Goal: Transaction & Acquisition: Purchase product/service

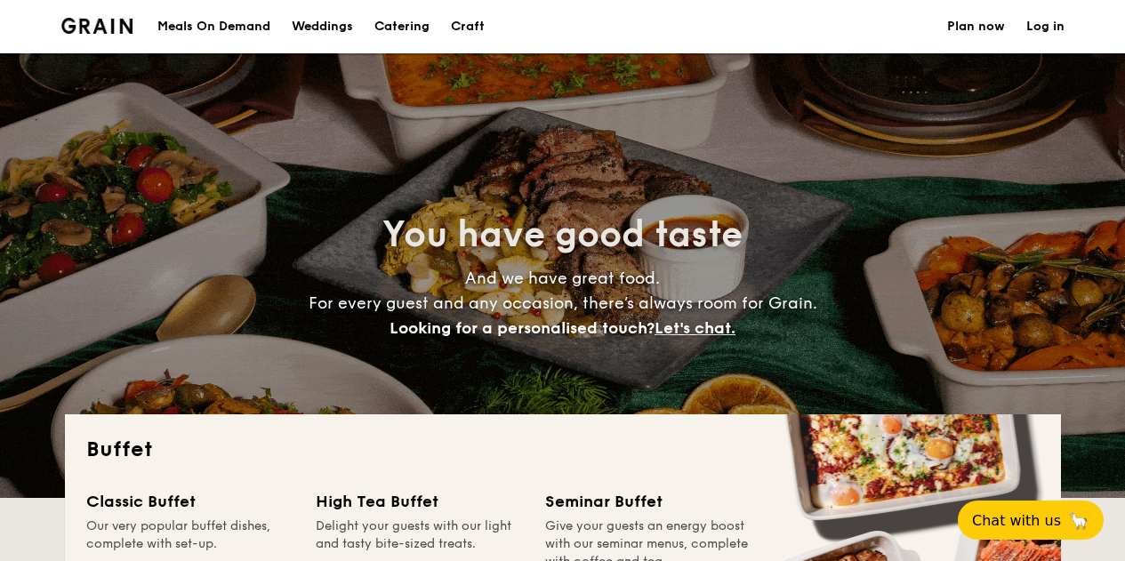
select select
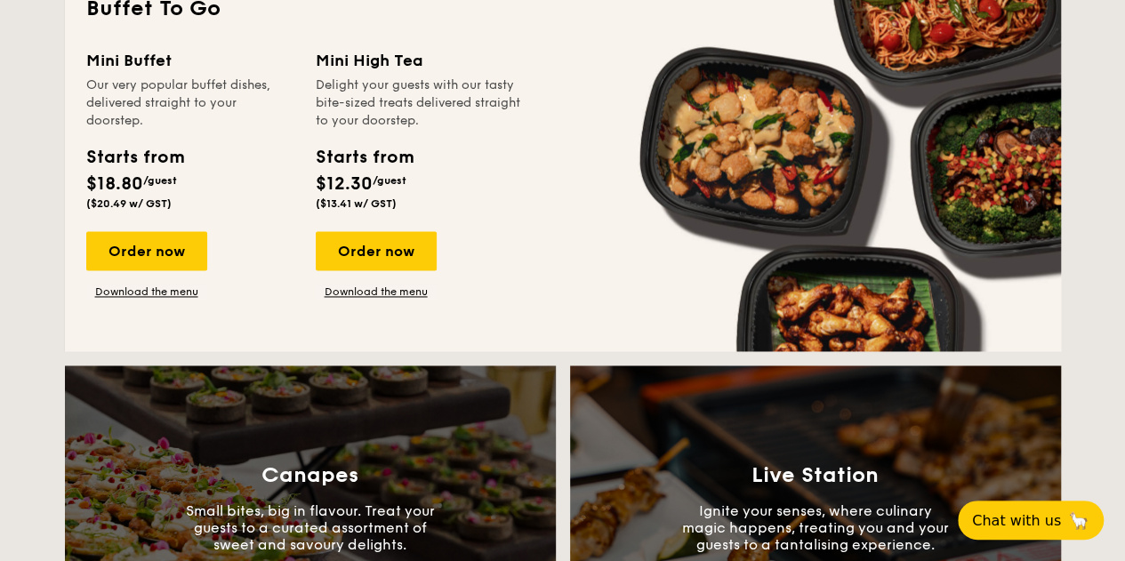
scroll to position [1215, 0]
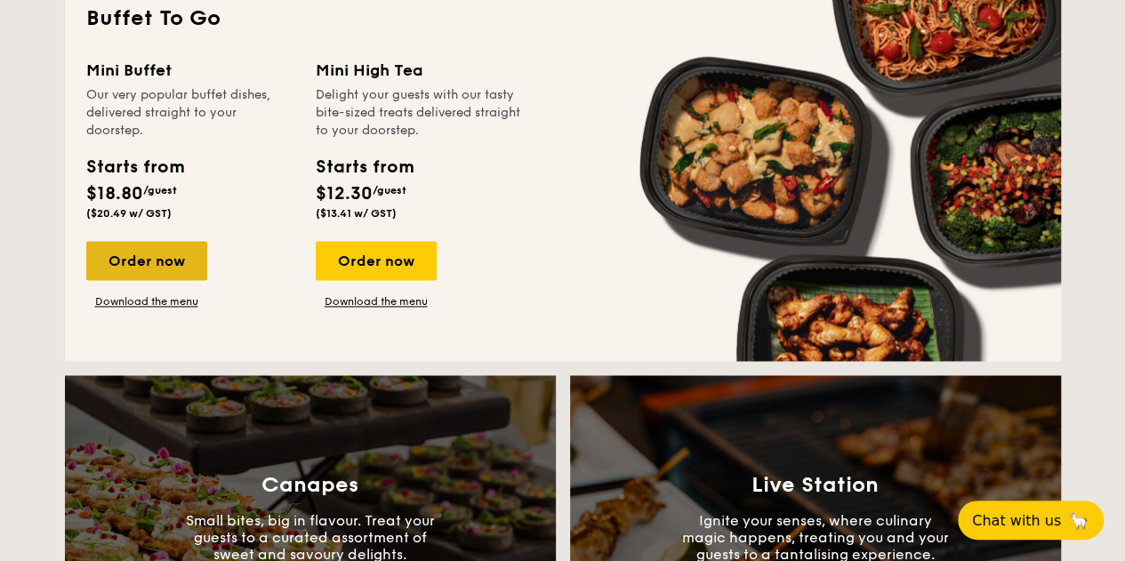
click at [132, 257] on div "Order now" at bounding box center [146, 260] width 121 height 39
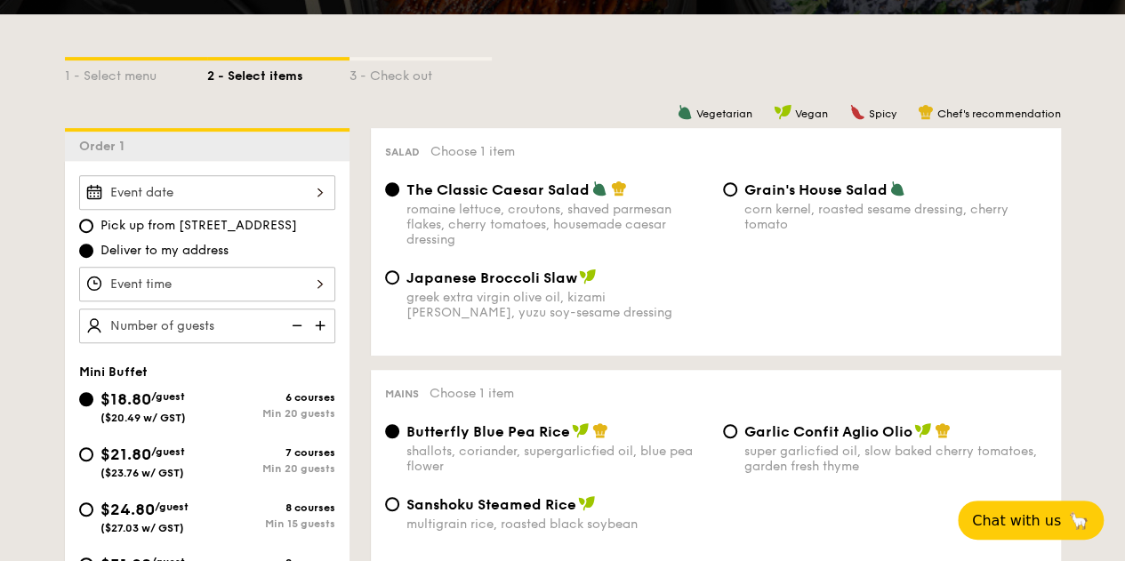
scroll to position [368, 0]
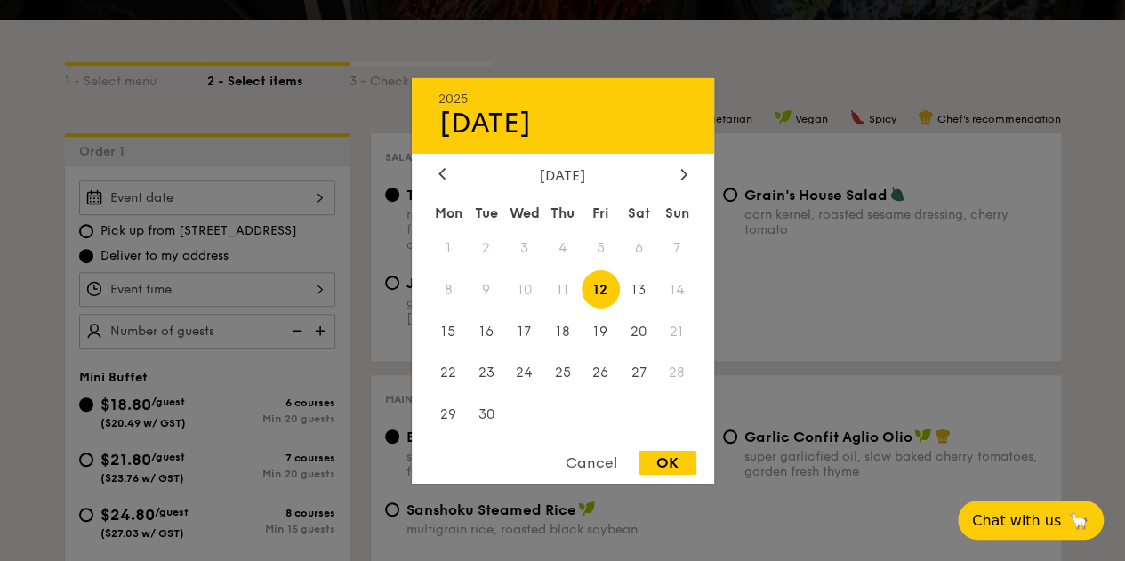
click at [300, 194] on div "2025 Sep [DATE] Tue Wed Thu Fri Sat Sun 1 2 3 4 5 6 7 8 9 10 11 12 13 14 15 16 …" at bounding box center [207, 197] width 256 height 35
click at [521, 326] on span "17" at bounding box center [524, 331] width 38 height 38
click at [587, 459] on div "Cancel" at bounding box center [591, 463] width 87 height 24
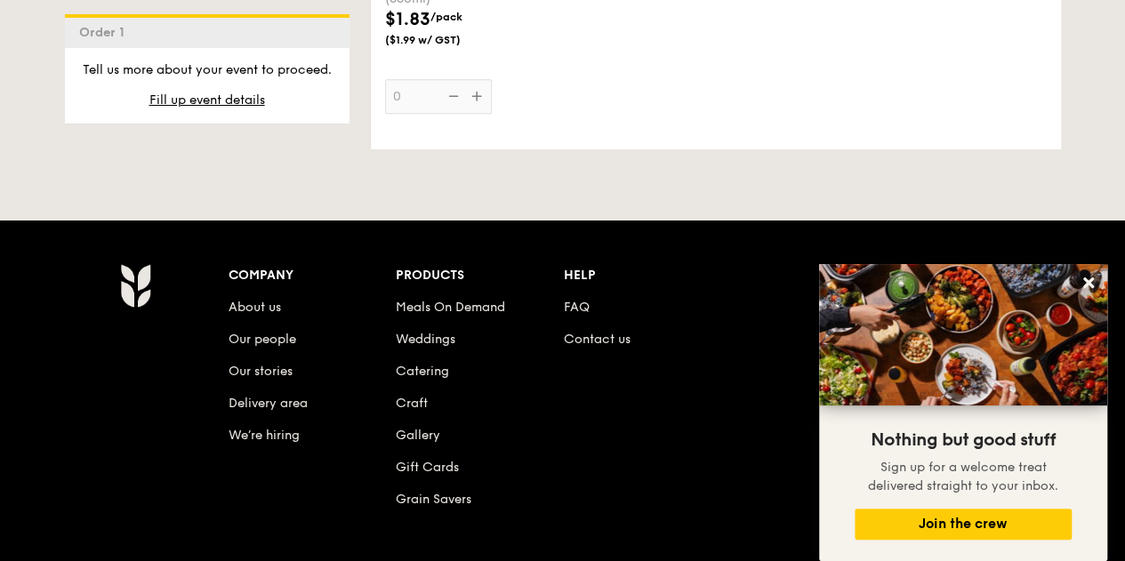
scroll to position [3800, 0]
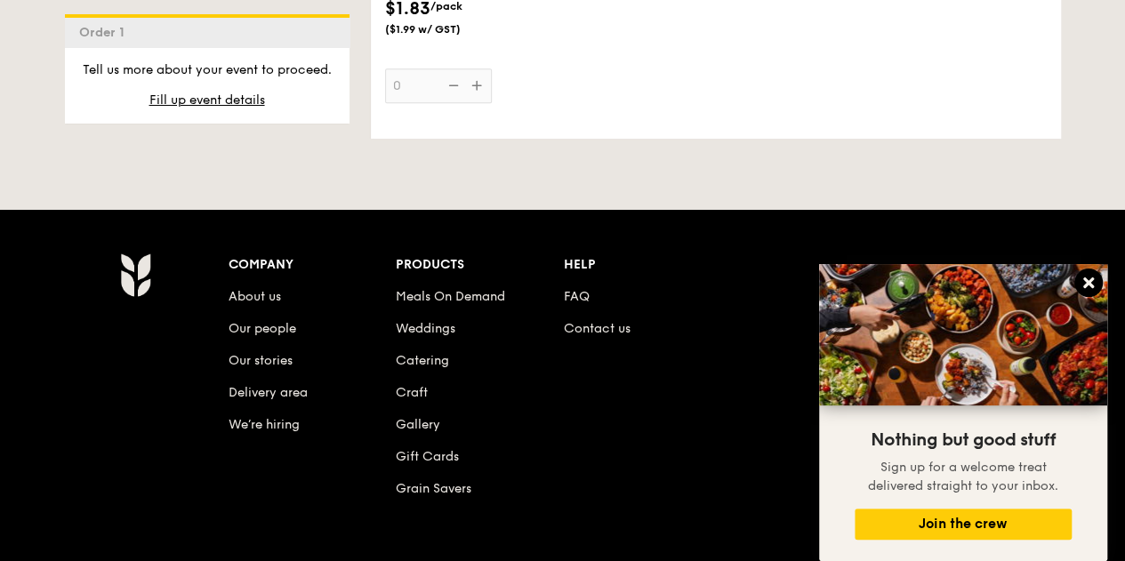
click at [1094, 277] on icon at bounding box center [1088, 283] width 16 height 16
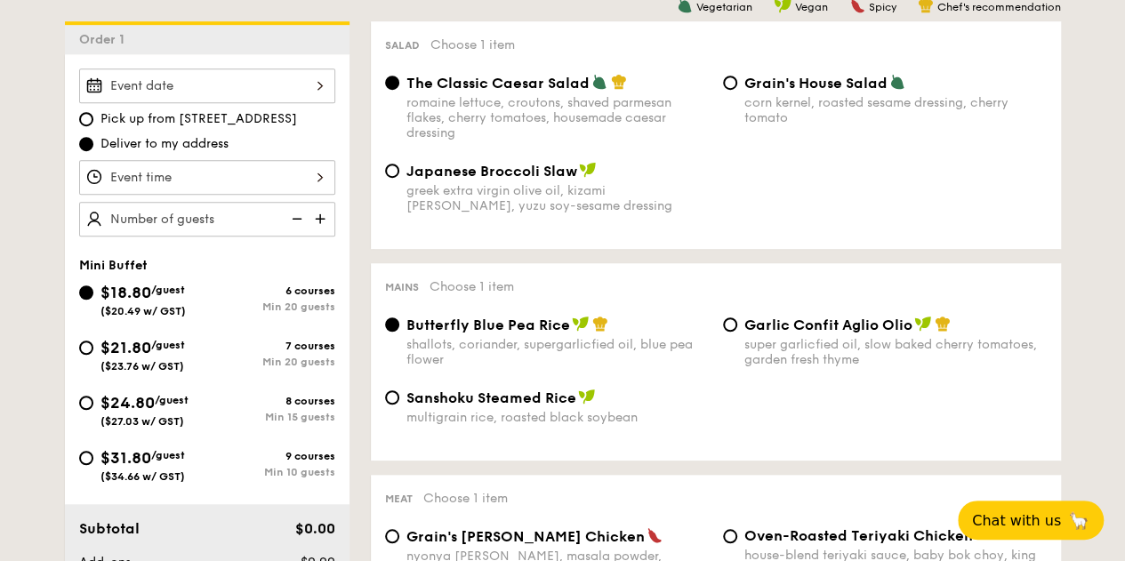
scroll to position [485, 0]
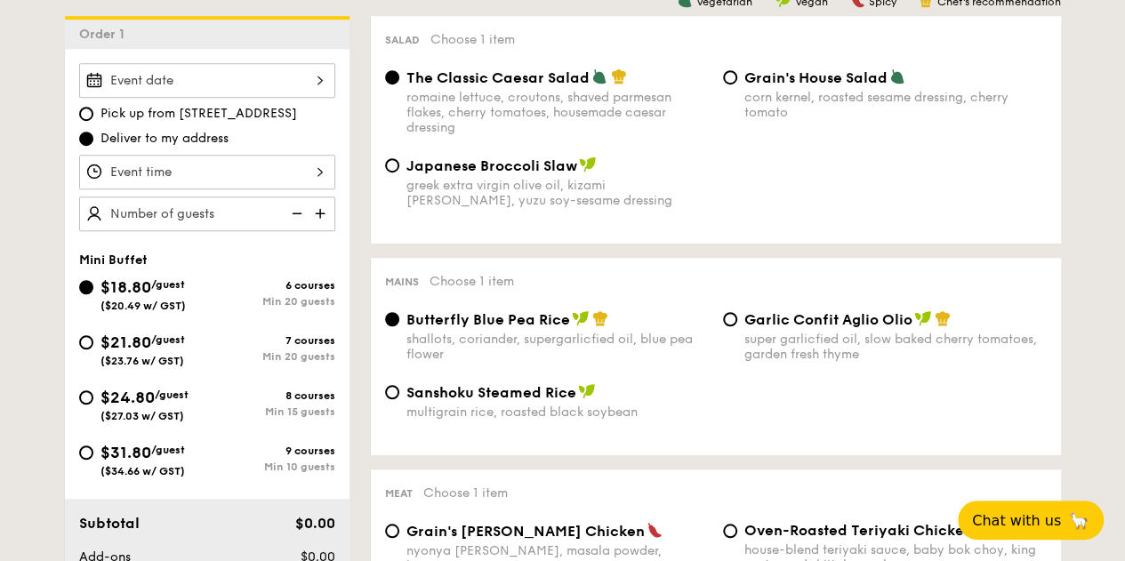
select select
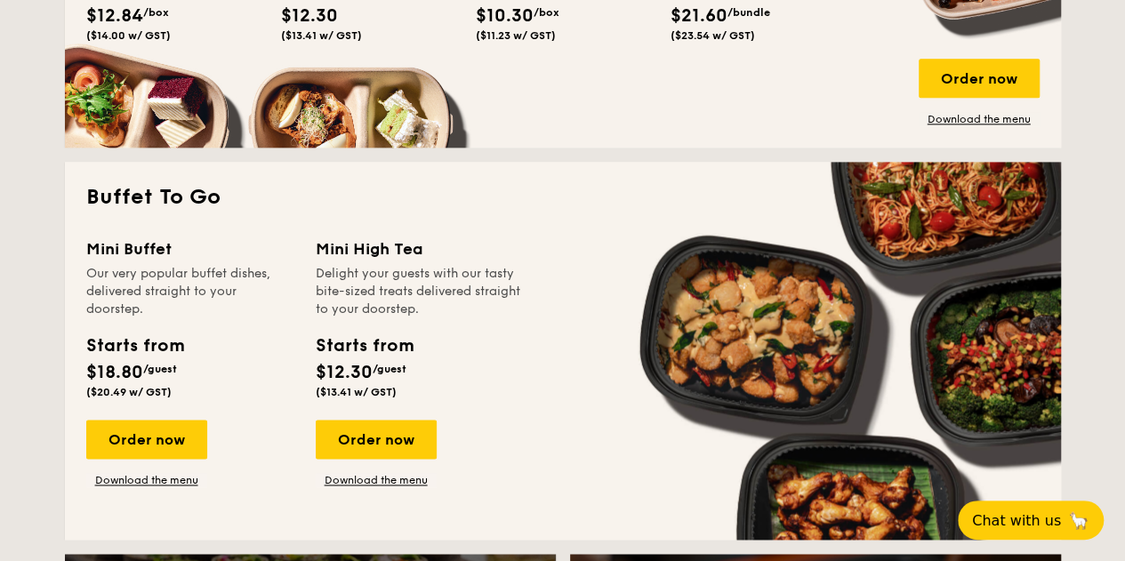
scroll to position [1046, 0]
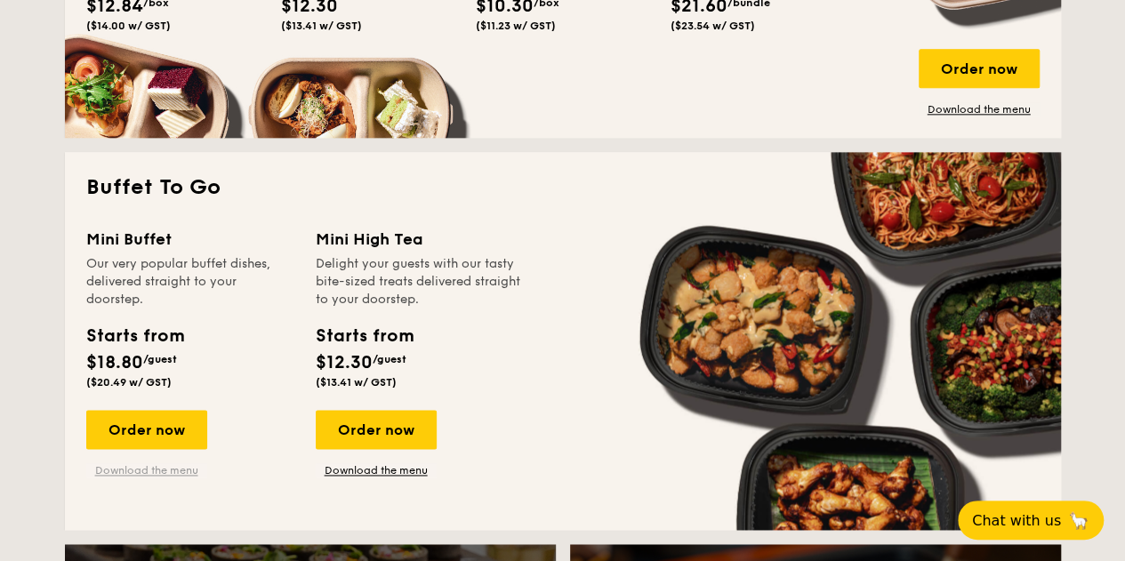
drag, startPoint x: 141, startPoint y: 461, endPoint x: 123, endPoint y: 470, distance: 20.7
click at [123, 470] on link "Download the menu" at bounding box center [146, 470] width 121 height 14
click at [137, 429] on div "Order now" at bounding box center [146, 429] width 121 height 39
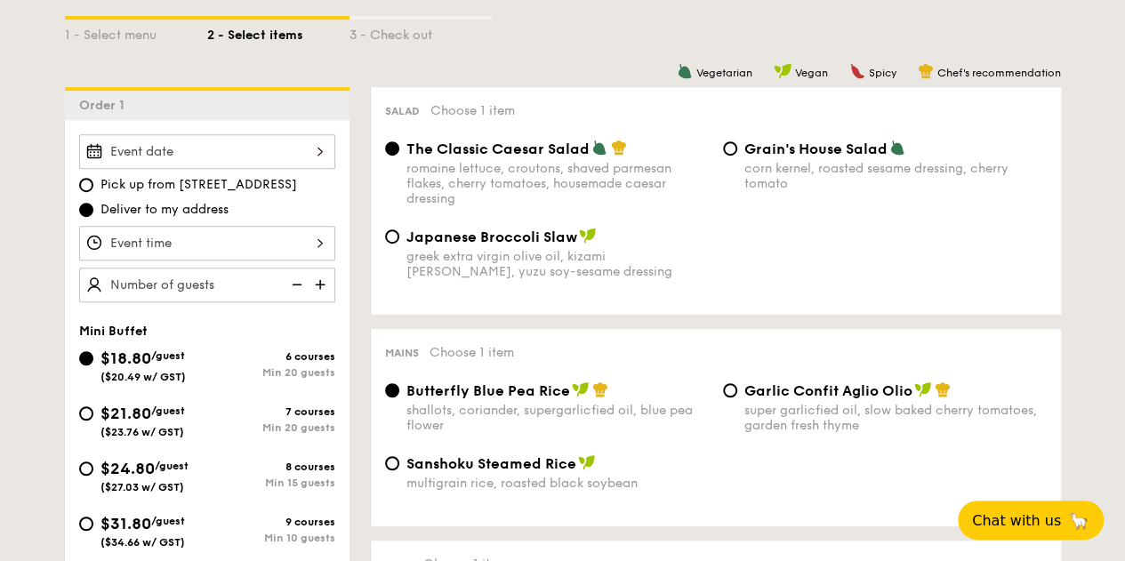
scroll to position [420, 0]
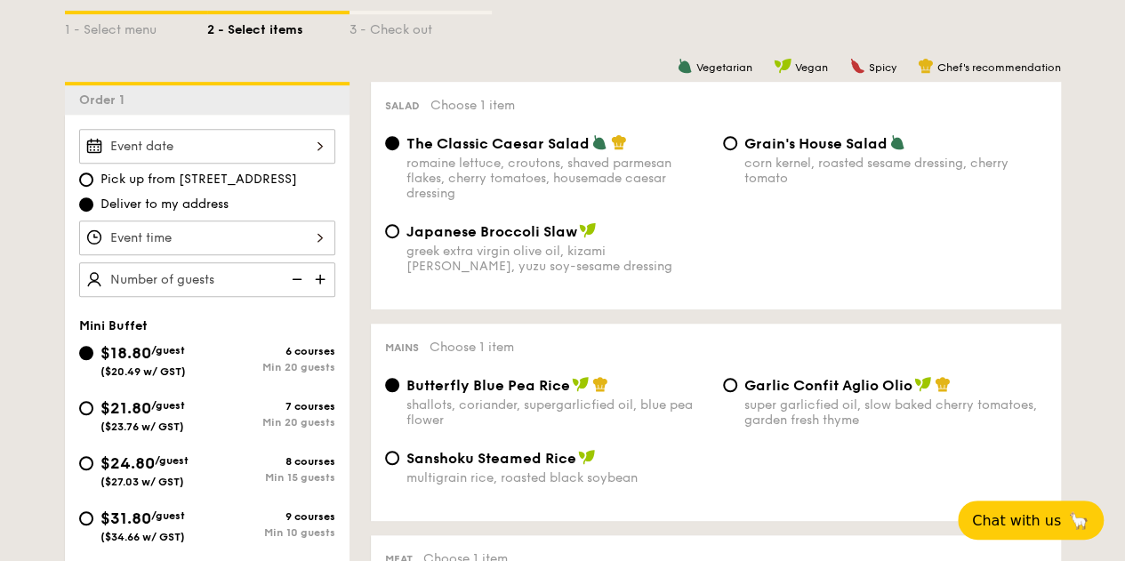
click at [315, 274] on img at bounding box center [321, 279] width 27 height 34
click at [297, 277] on img at bounding box center [295, 279] width 27 height 34
click at [332, 278] on img at bounding box center [321, 279] width 27 height 34
click at [320, 276] on img at bounding box center [321, 279] width 27 height 34
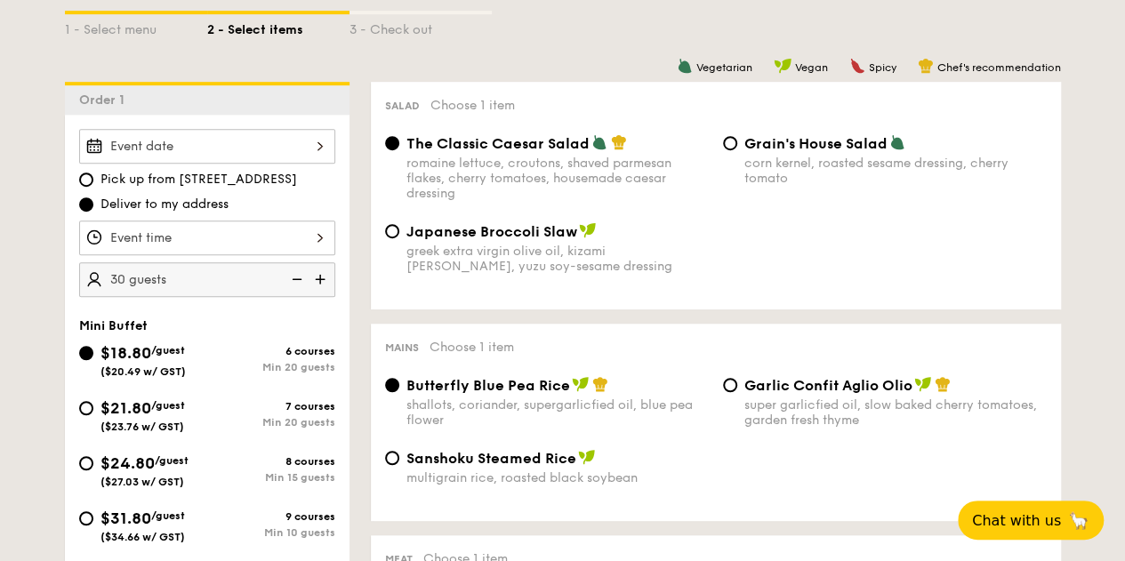
click at [296, 277] on img at bounding box center [295, 279] width 27 height 34
type input "25 guests"
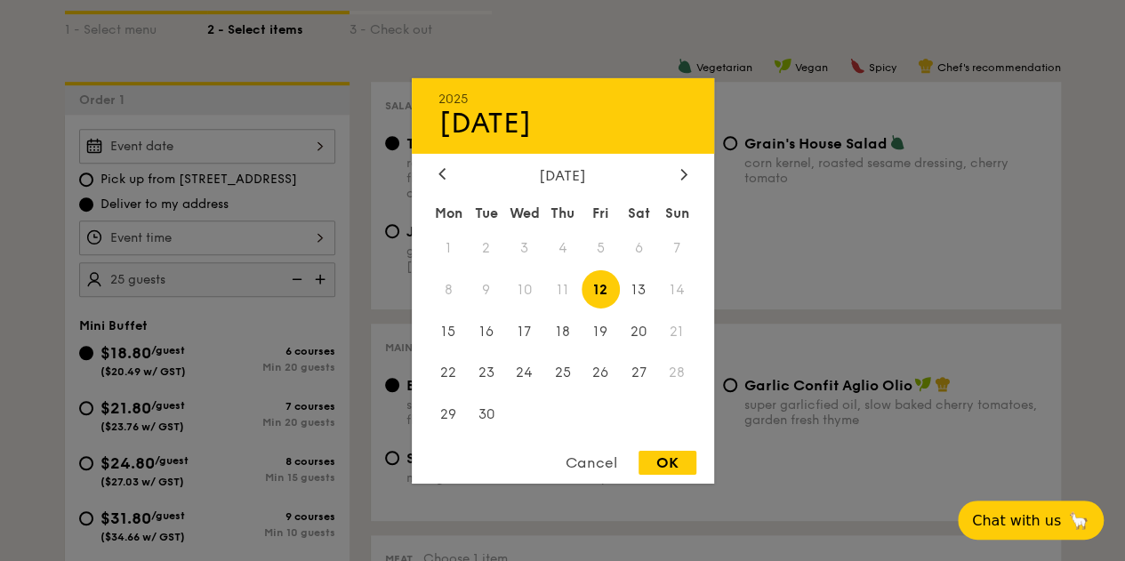
click at [302, 142] on div "2025 Sep [DATE] Tue Wed Thu Fri Sat Sun 1 2 3 4 5 6 7 8 9 10 11 12 13 14 15 16 …" at bounding box center [207, 146] width 256 height 35
click at [524, 321] on span "17" at bounding box center [524, 331] width 38 height 38
click at [662, 465] on div "OK" at bounding box center [667, 463] width 58 height 24
type input "[DATE]"
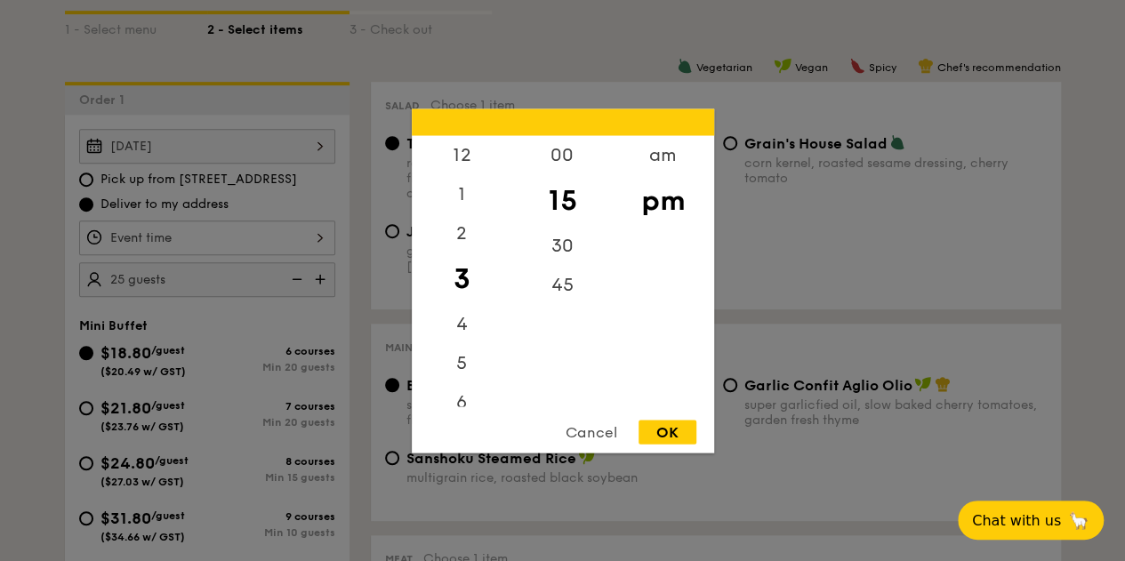
click at [292, 235] on div "12 1 2 3 4 5 6 7 8 9 10 11 00 15 30 45 am pm Cancel OK" at bounding box center [207, 237] width 256 height 35
click at [464, 365] on div "5" at bounding box center [462, 369] width 100 height 52
click at [569, 284] on div "45" at bounding box center [562, 291] width 100 height 52
click at [459, 390] on div "6" at bounding box center [462, 408] width 100 height 52
click at [560, 154] on div "00" at bounding box center [562, 161] width 100 height 52
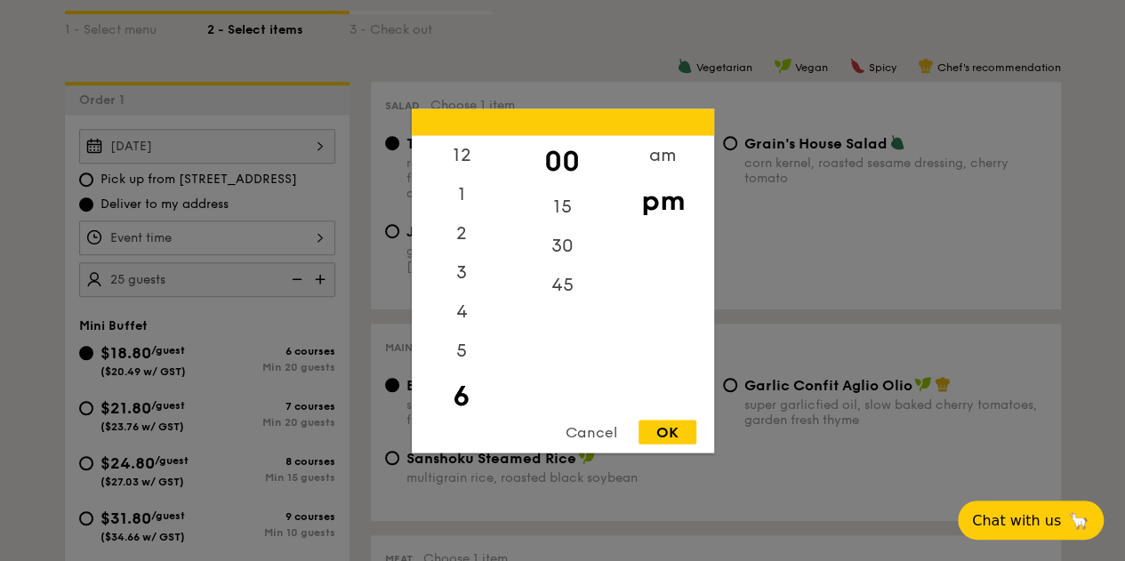
click at [661, 432] on div "OK" at bounding box center [667, 432] width 58 height 24
type input "6:00PM"
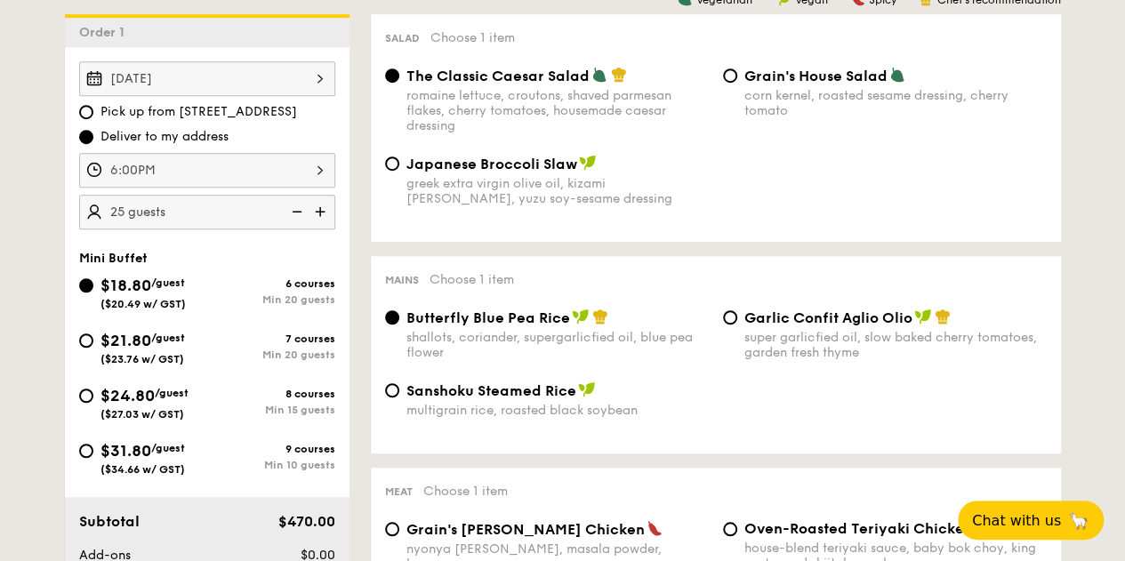
scroll to position [483, 0]
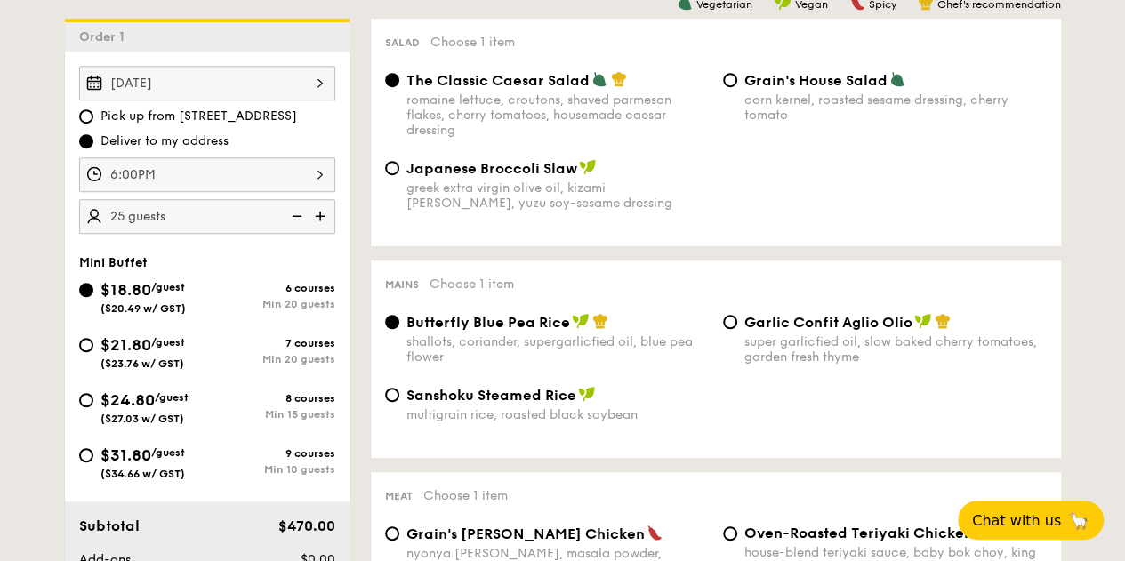
click at [741, 83] on div "Grain's House Salad corn kernel, roasted sesame dressing, cherry tomato" at bounding box center [885, 97] width 338 height 52
click at [725, 78] on input "Grain's House Salad corn kernel, roasted sesame dressing, cherry tomato" at bounding box center [730, 80] width 14 height 14
radio input "true"
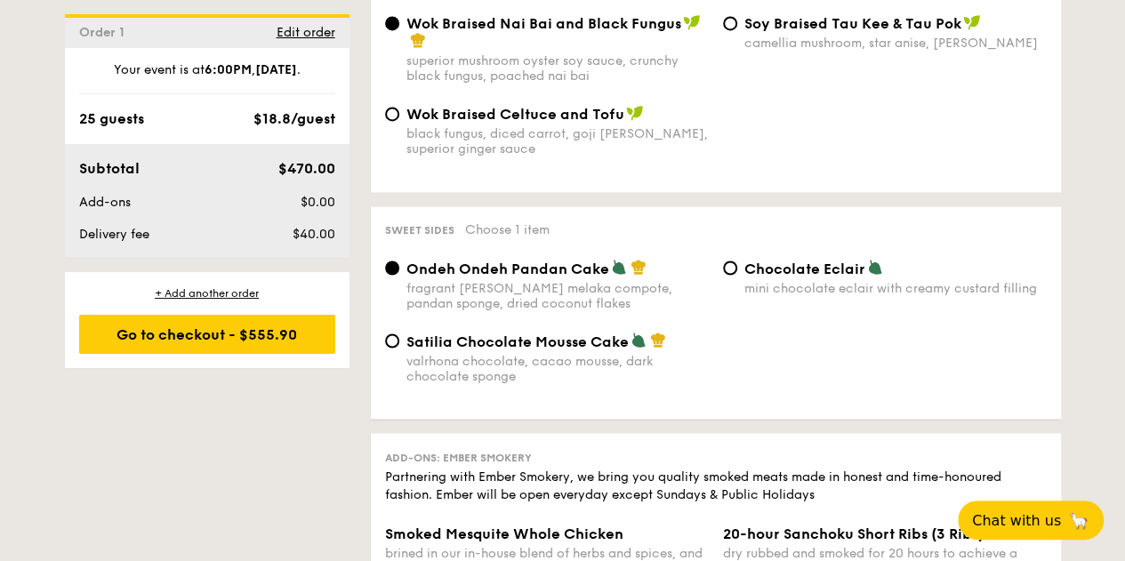
scroll to position [1465, 0]
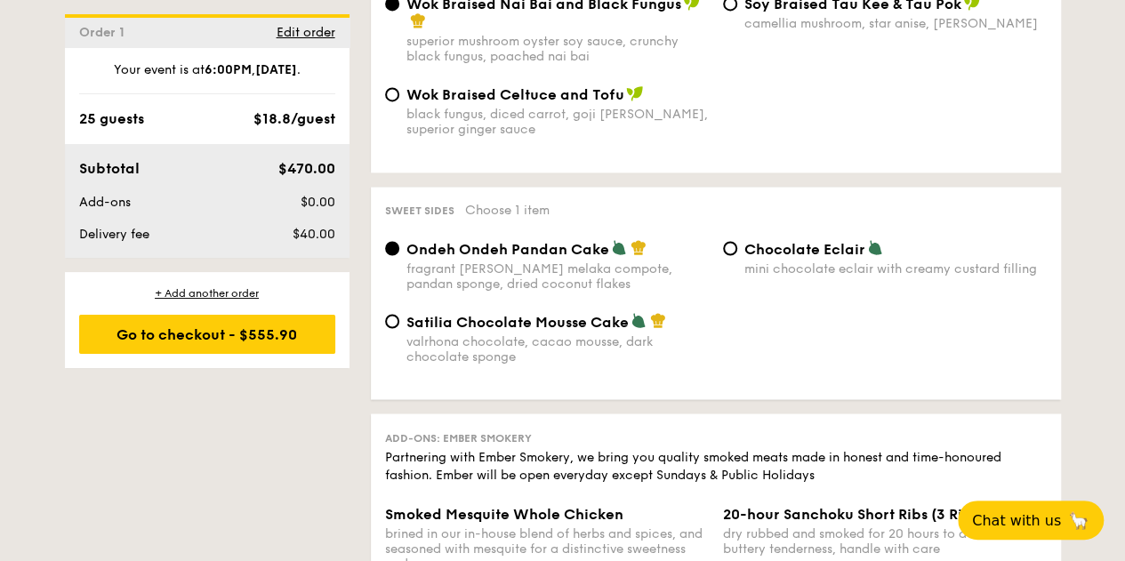
click at [737, 256] on div "Chocolate Eclair mini chocolate eclair with creamy custard filling" at bounding box center [885, 257] width 338 height 36
click at [733, 251] on input "Chocolate Eclair mini chocolate eclair with creamy custard filling" at bounding box center [730, 248] width 14 height 14
radio input "true"
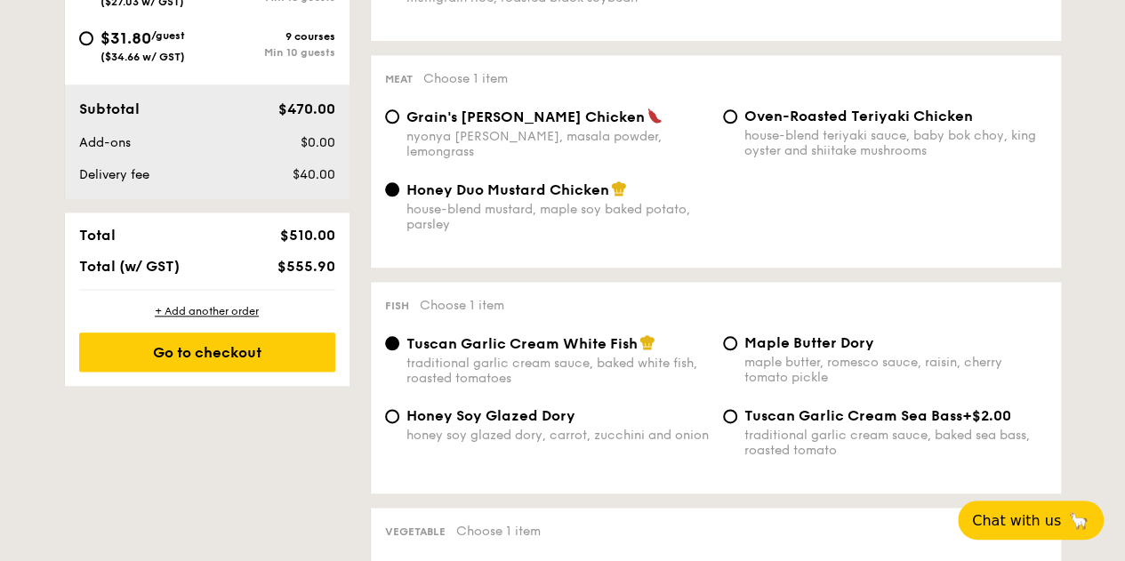
scroll to position [813, 0]
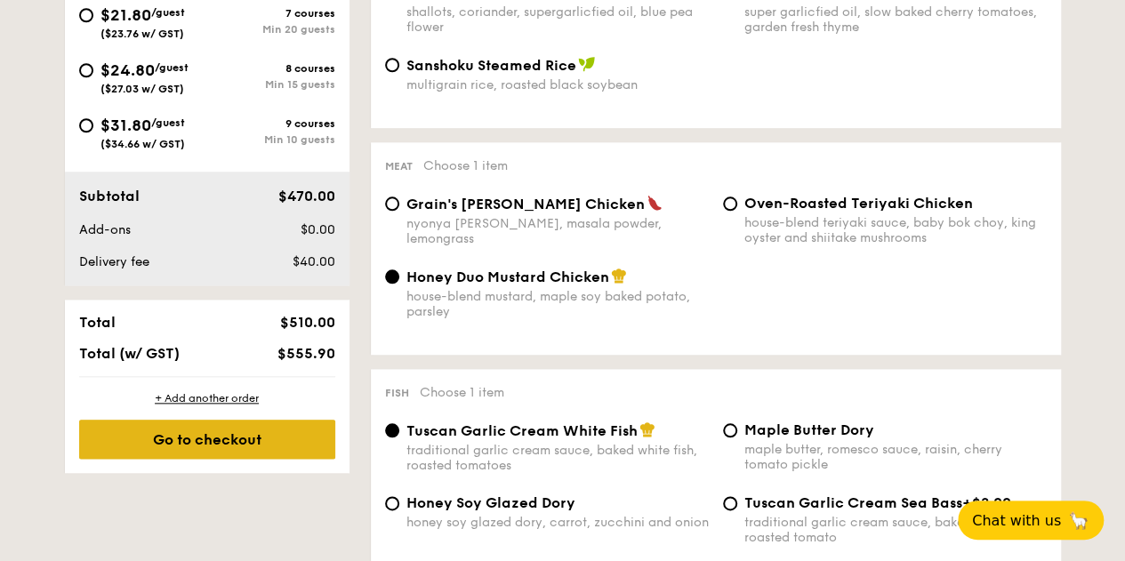
click at [228, 436] on div "Go to checkout" at bounding box center [207, 439] width 256 height 39
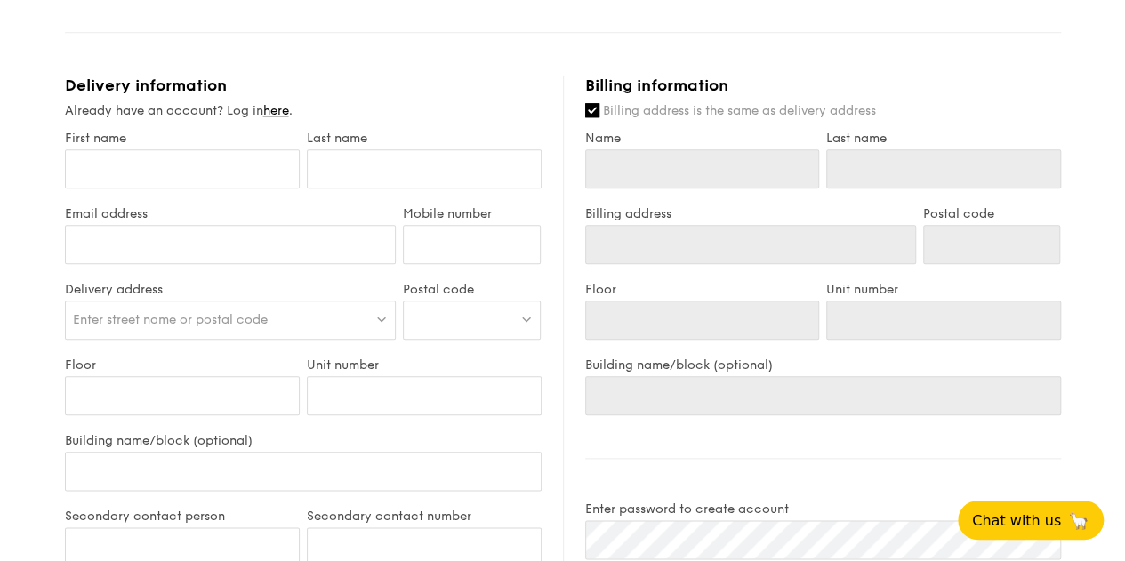
scroll to position [782, 0]
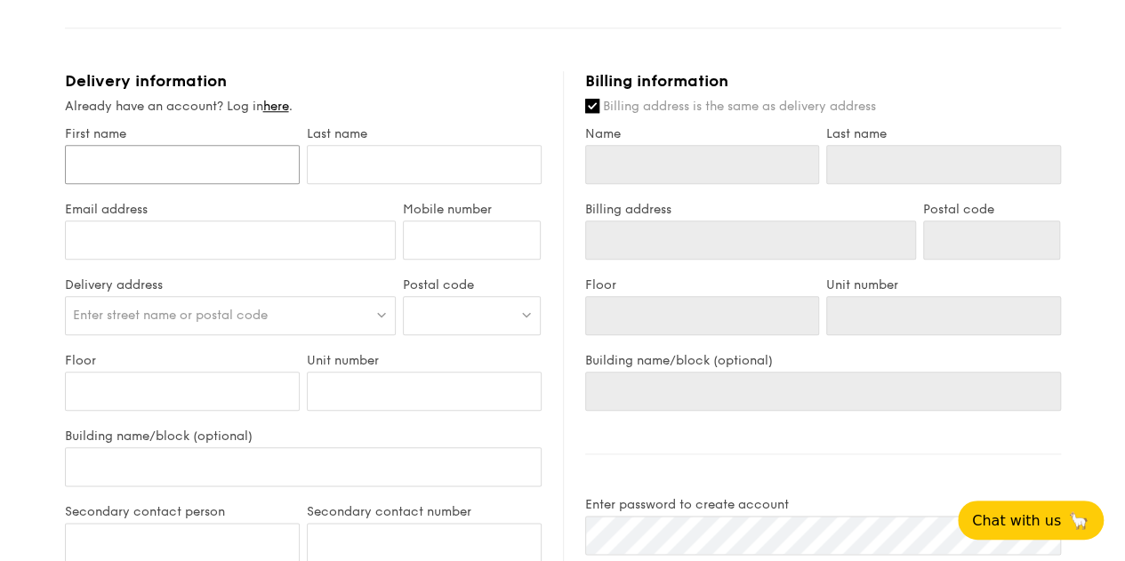
click at [139, 163] on input "First name" at bounding box center [182, 164] width 235 height 39
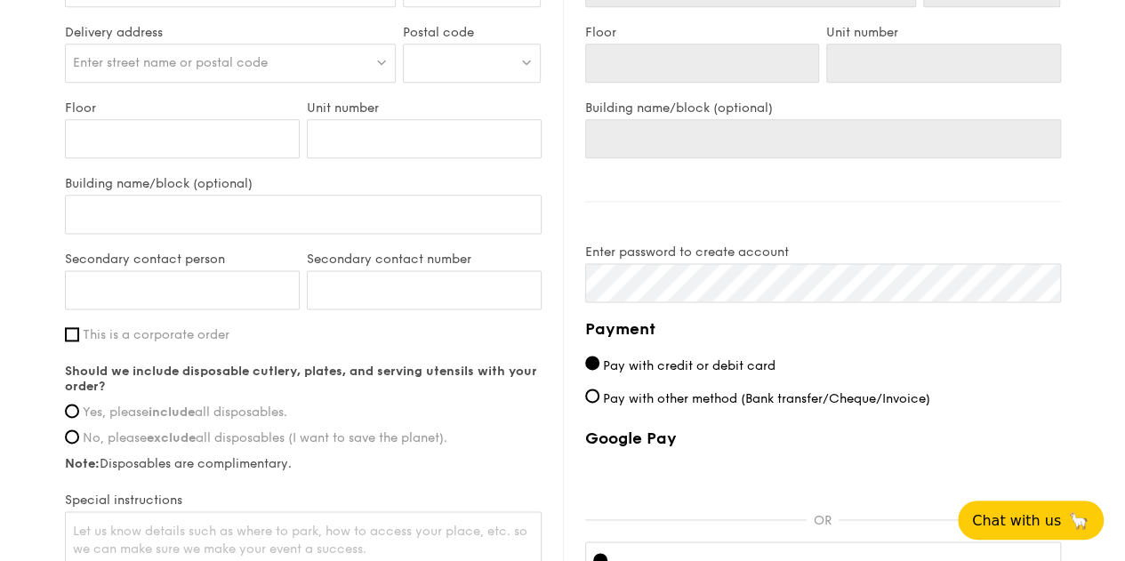
scroll to position [1042, 0]
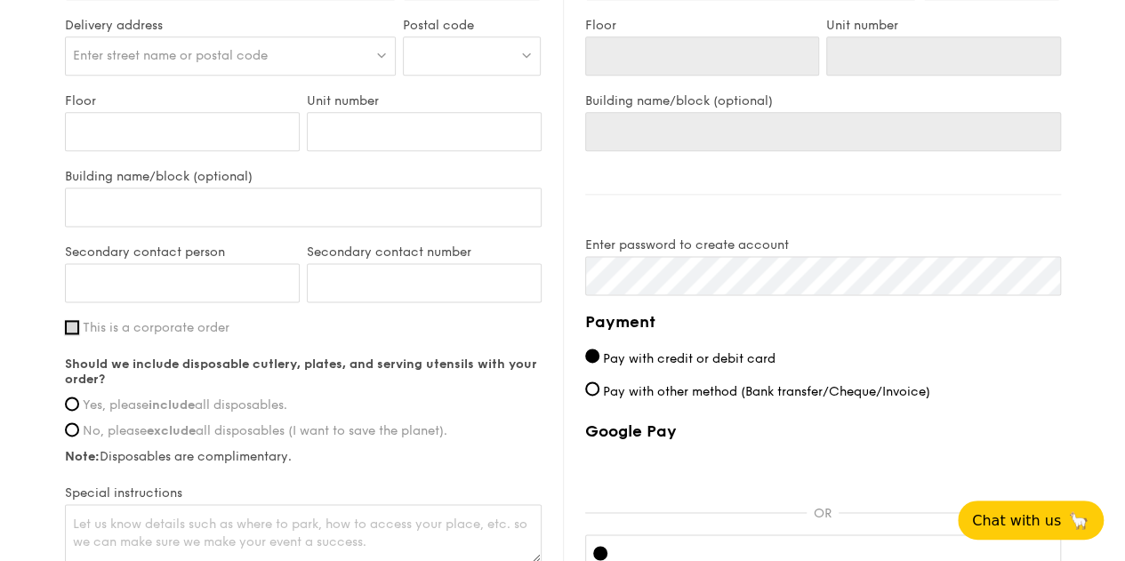
click at [69, 326] on input "This is a corporate order" at bounding box center [72, 327] width 14 height 14
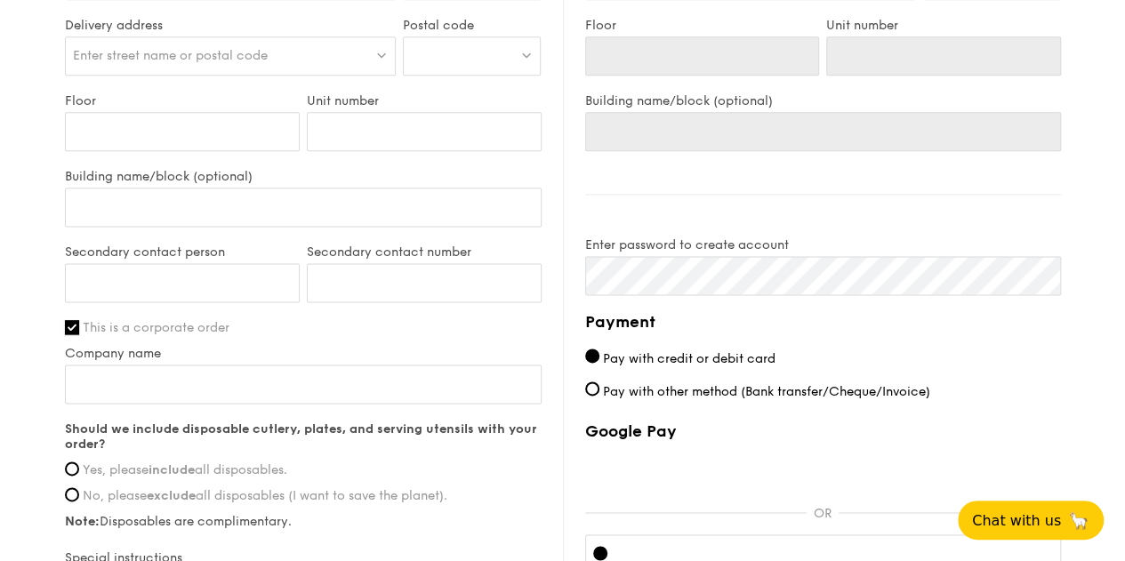
click at [70, 330] on input "This is a corporate order" at bounding box center [72, 327] width 14 height 14
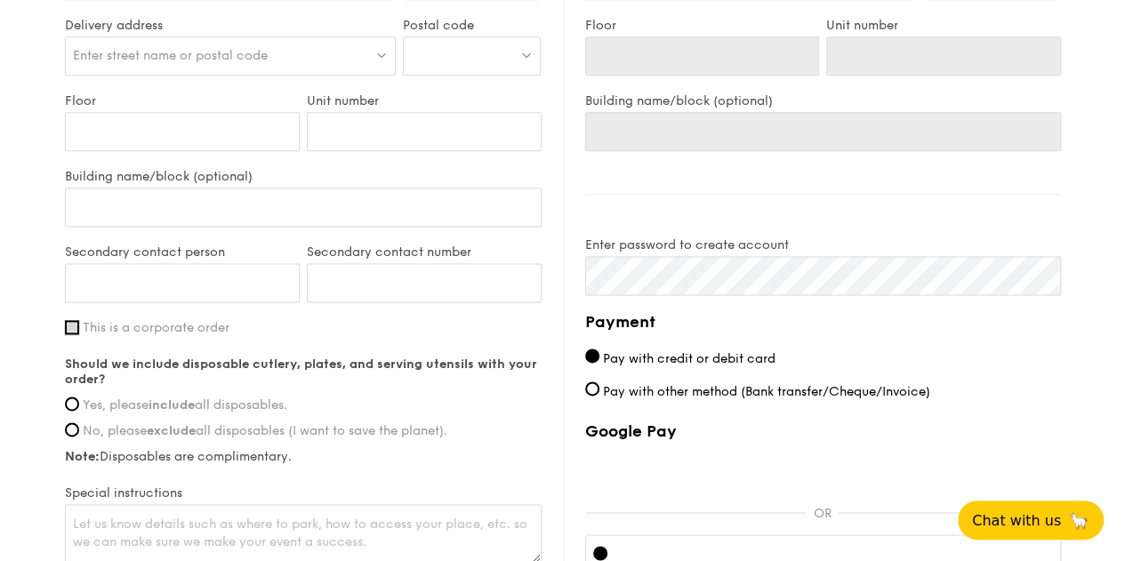
click at [70, 330] on input "This is a corporate order" at bounding box center [72, 327] width 14 height 14
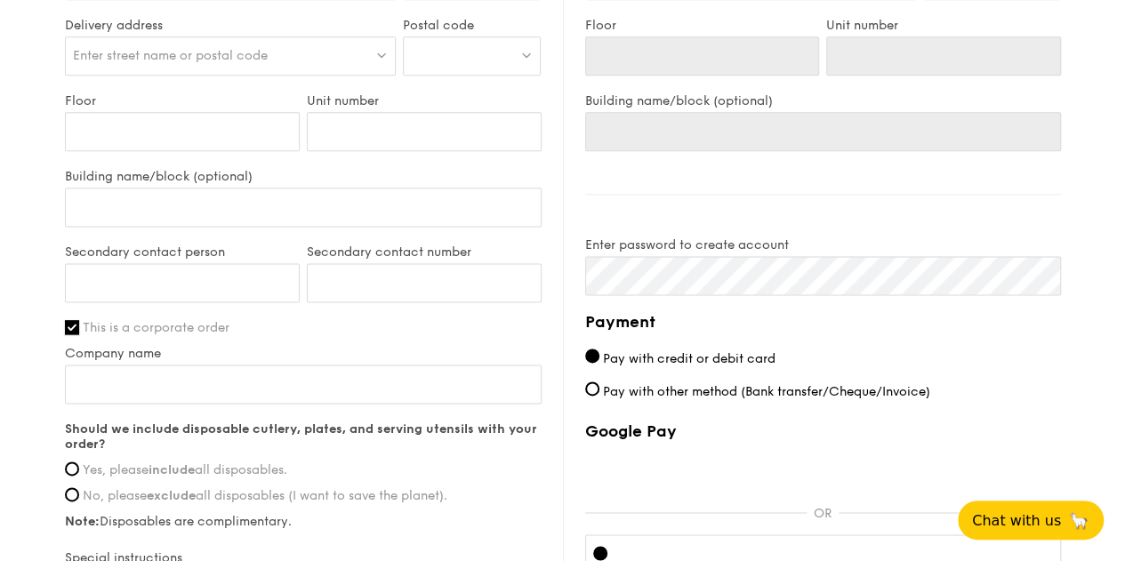
click at [70, 326] on input "This is a corporate order" at bounding box center [72, 327] width 14 height 14
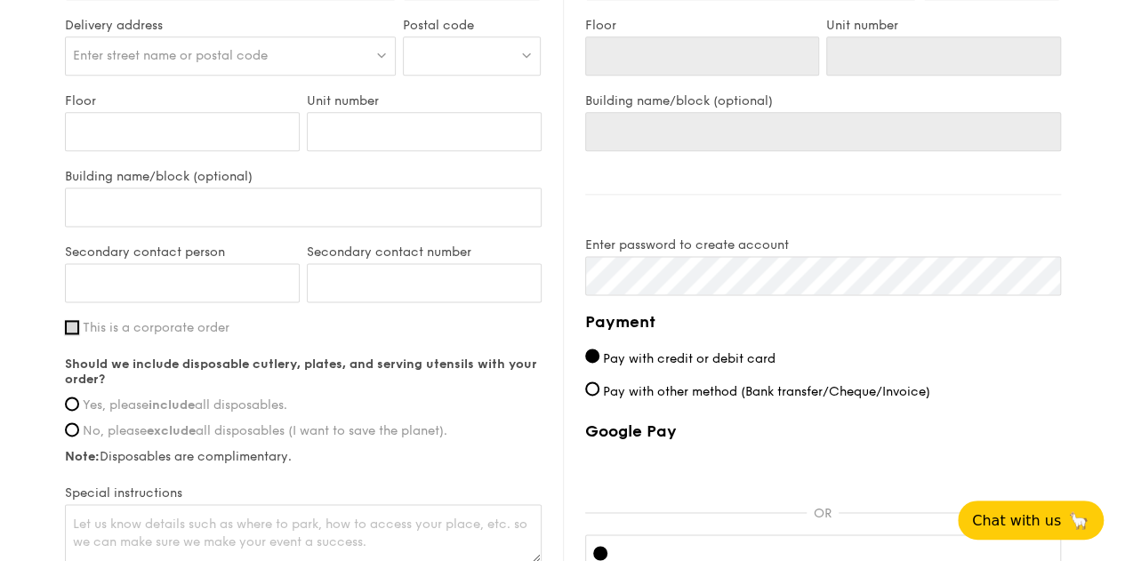
click at [70, 326] on input "This is a corporate order" at bounding box center [72, 327] width 14 height 14
checkbox input "true"
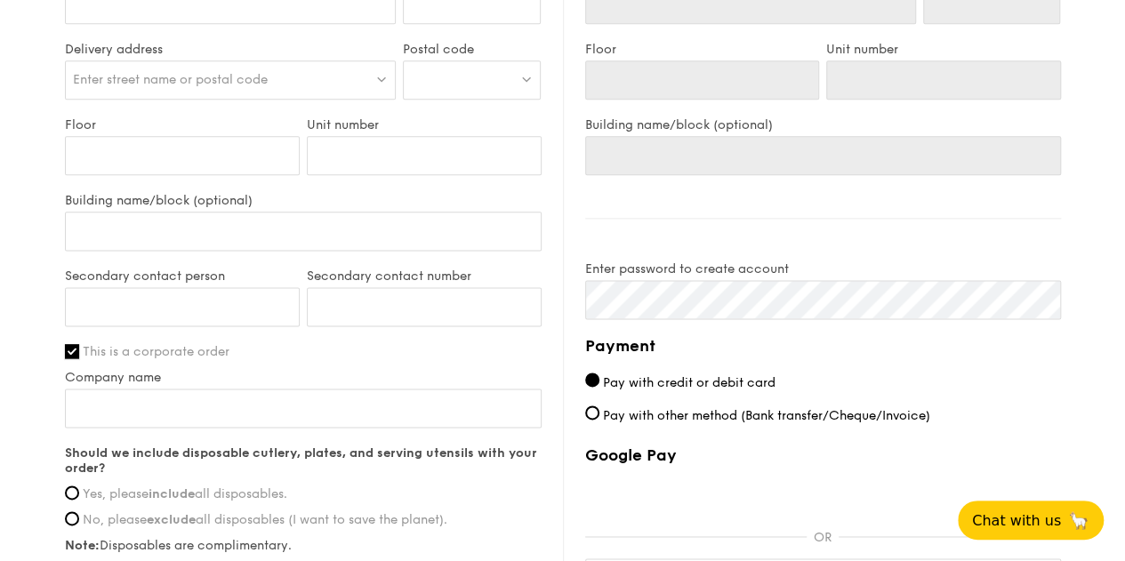
scroll to position [1049, 0]
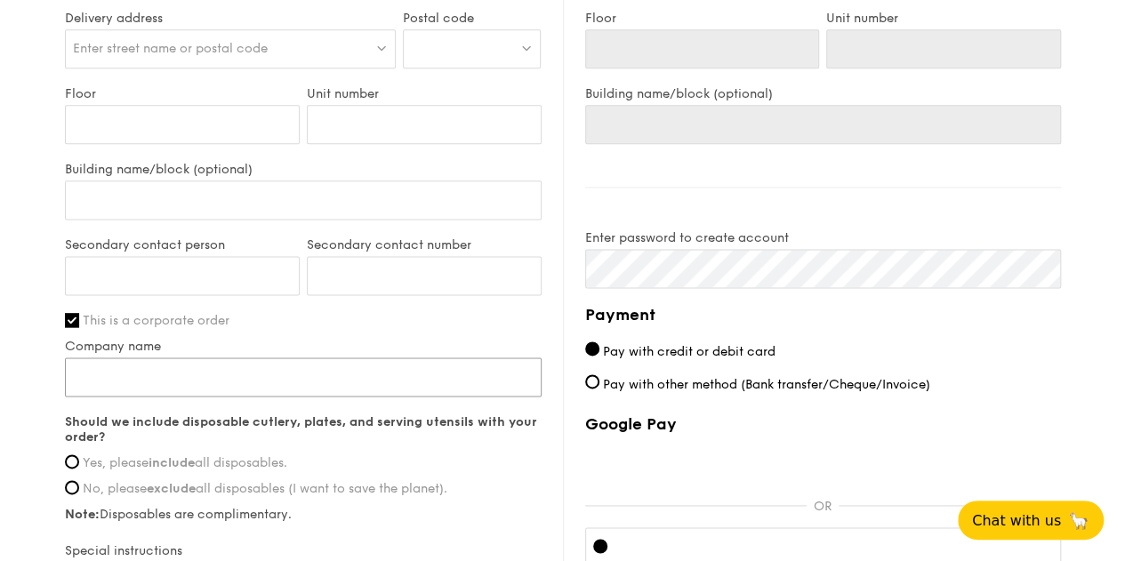
click at [279, 373] on input "Company name" at bounding box center [303, 376] width 477 height 39
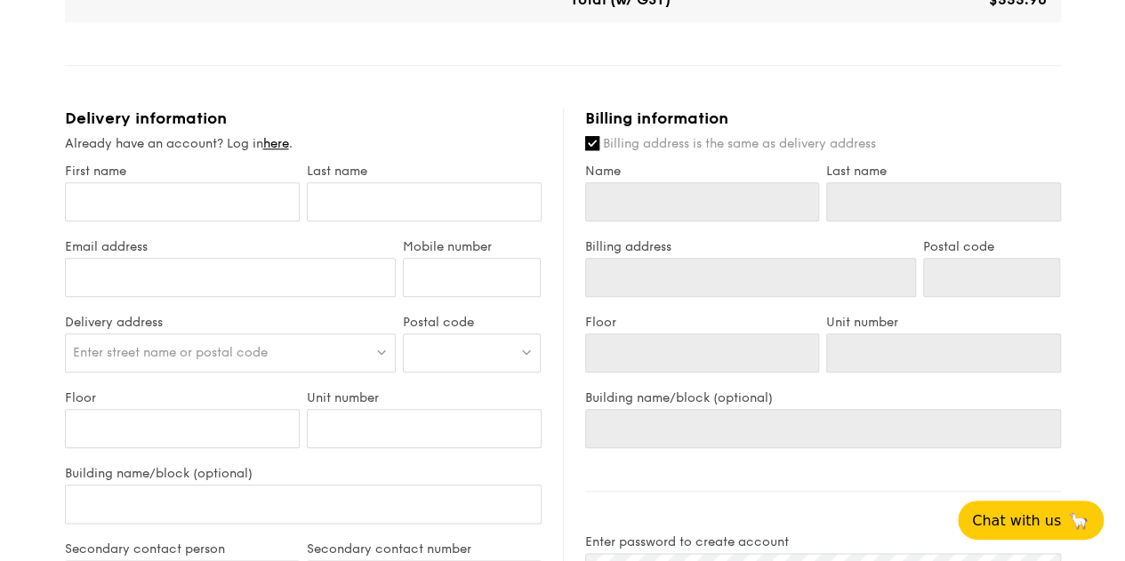
scroll to position [748, 0]
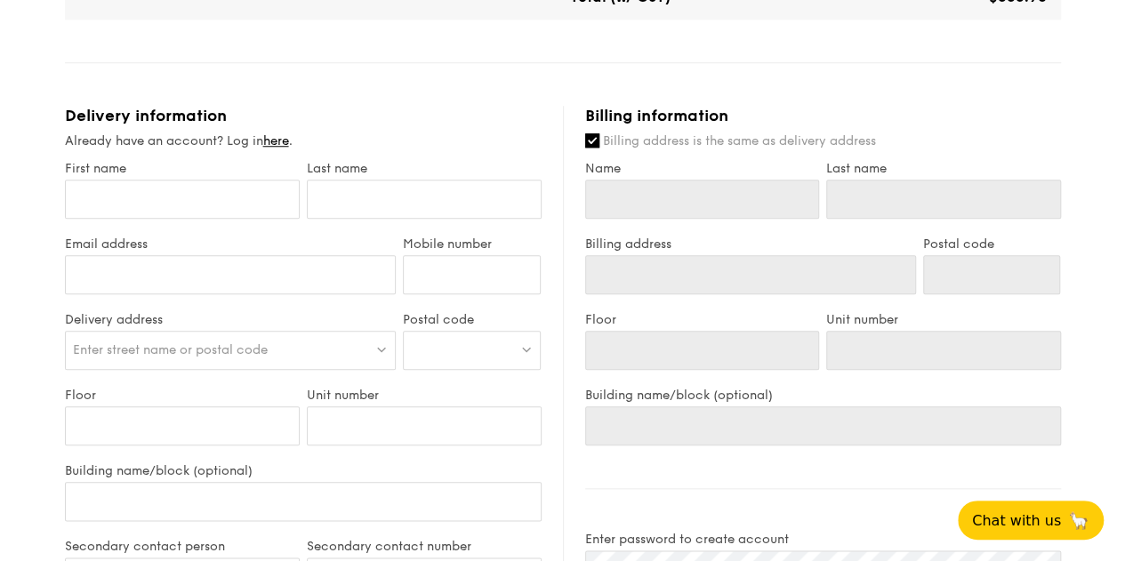
type input "TRANS Family Services"
click at [135, 200] on input "First name" at bounding box center [182, 199] width 235 height 39
click at [160, 200] on input "First name" at bounding box center [182, 199] width 235 height 39
type input "G"
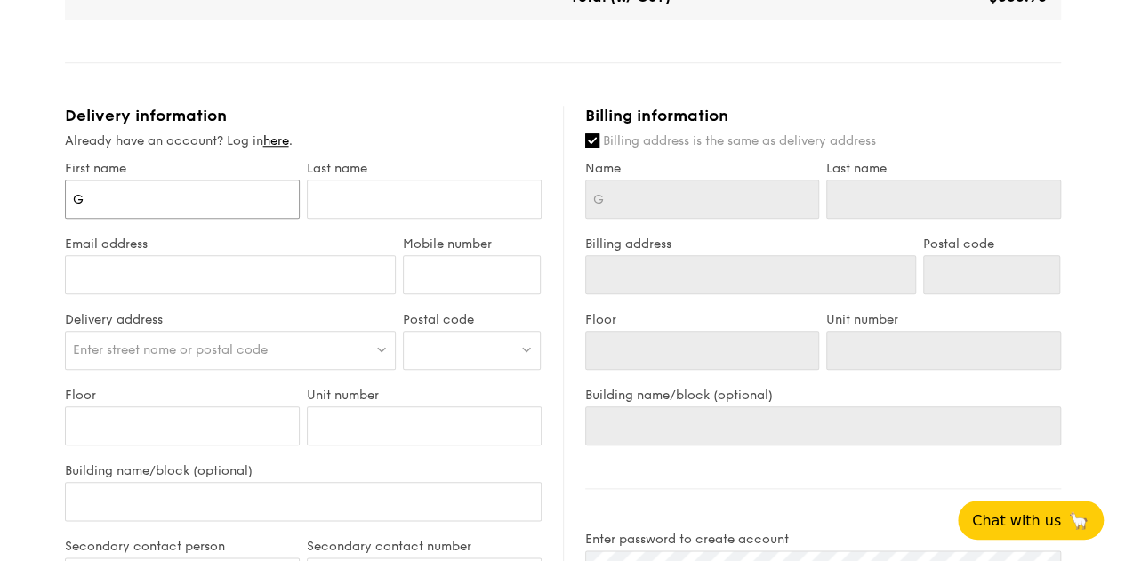
type input "Gl"
type input "Glo"
type input "Glor"
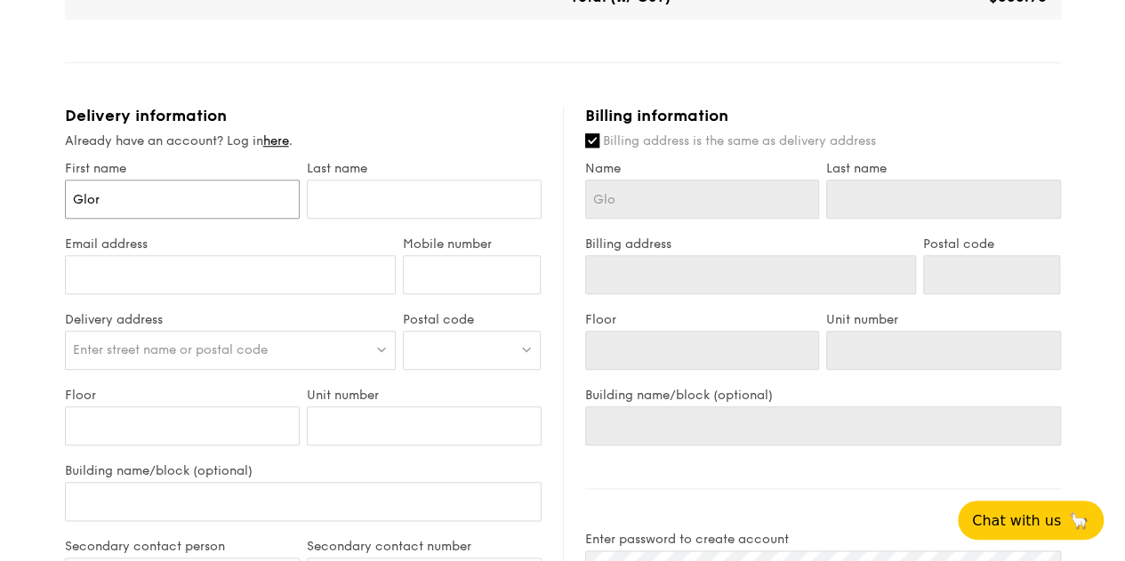
type input "Glor"
type input "[PERSON_NAME]"
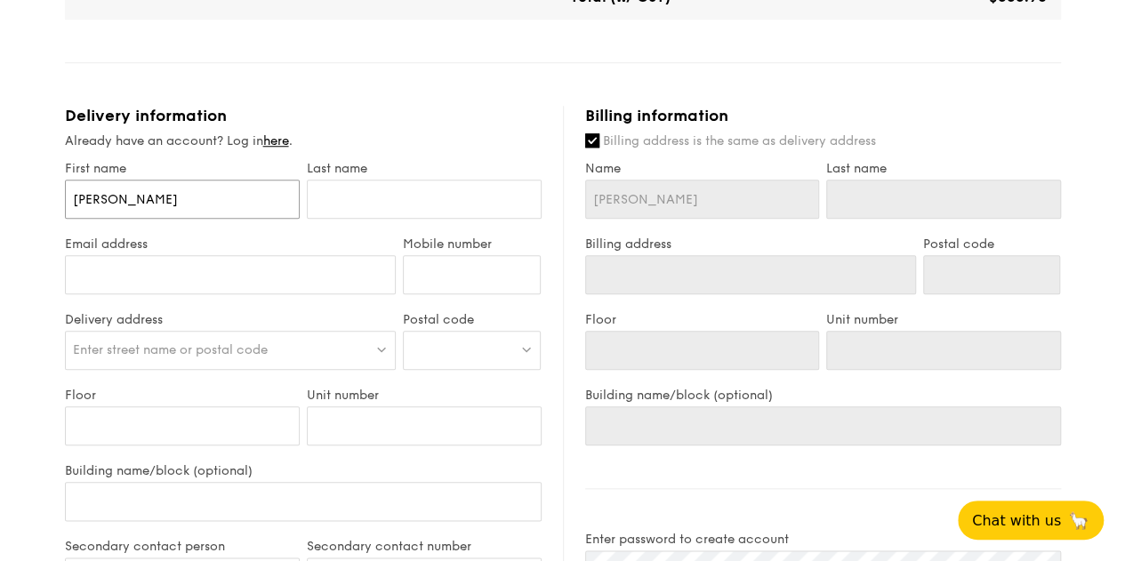
type input "[PERSON_NAME]"
click at [329, 197] on input "text" at bounding box center [424, 199] width 235 height 39
type input "T"
type input "Tho"
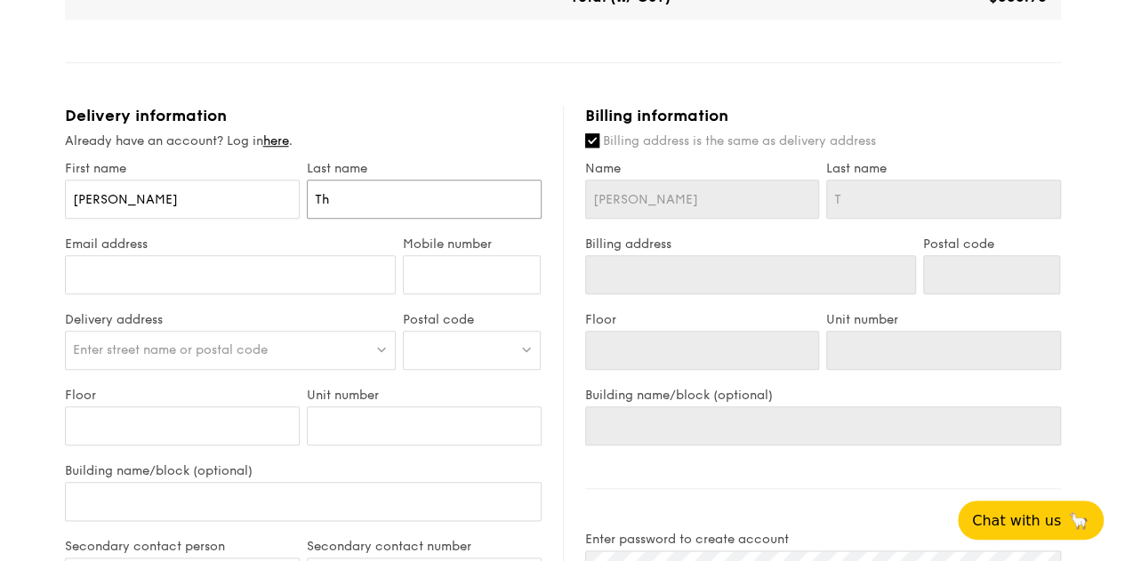
type input "Tho"
type input "Thon"
type input "Thong"
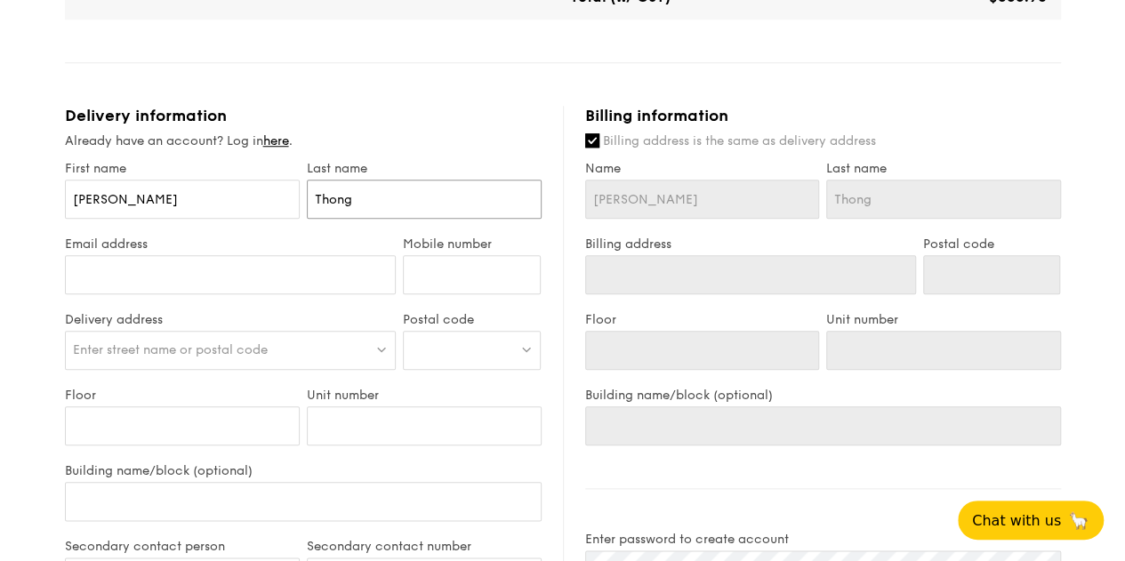
type input "Thong"
click at [158, 270] on input "Email address" at bounding box center [231, 274] width 332 height 39
type input "[PERSON_NAME][EMAIL_ADDRESS][DOMAIN_NAME]"
click at [432, 270] on input "Mobile number" at bounding box center [472, 274] width 138 height 39
type input "91072451"
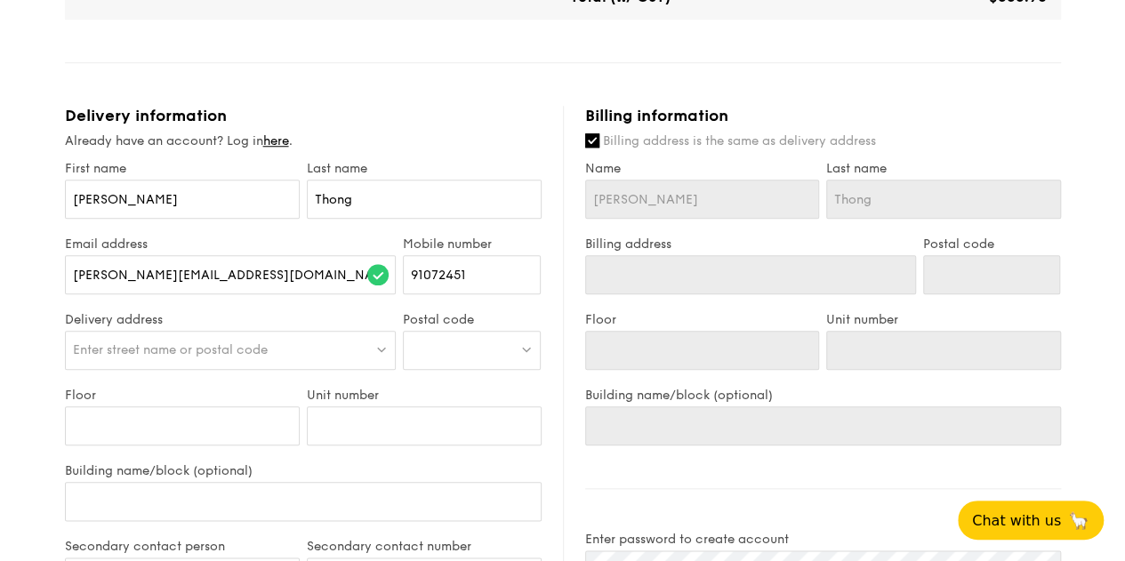
click at [194, 340] on div "Enter street name or postal code" at bounding box center [231, 350] width 332 height 39
click at [443, 351] on div at bounding box center [472, 350] width 138 height 39
type input "460410"
click at [445, 396] on div "[STREET_ADDRESS]" at bounding box center [457, 387] width 92 height 18
type input "[STREET_ADDRESS]"
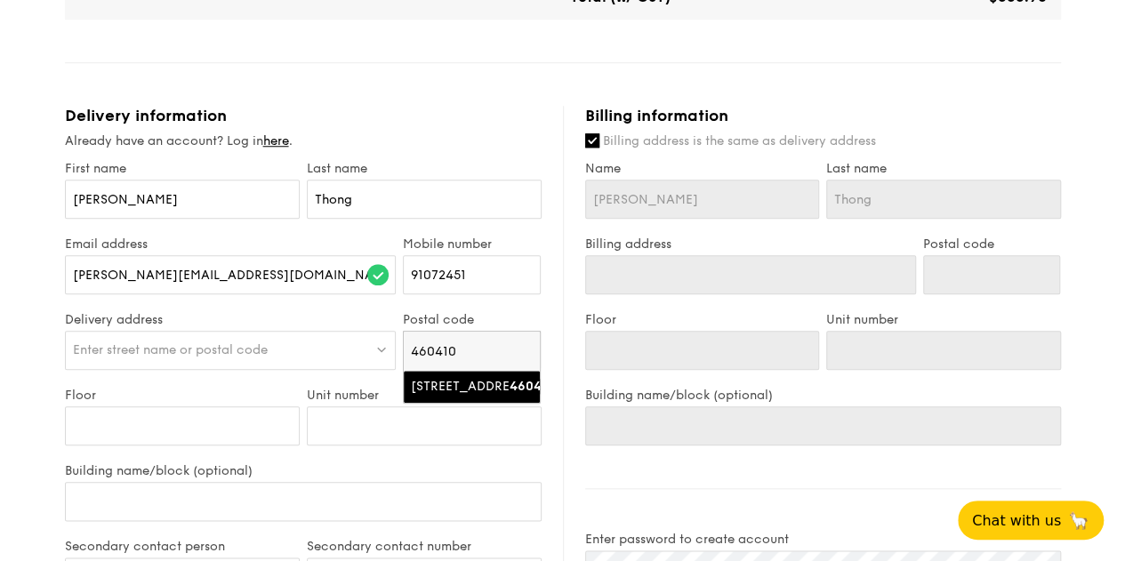
type input "460410"
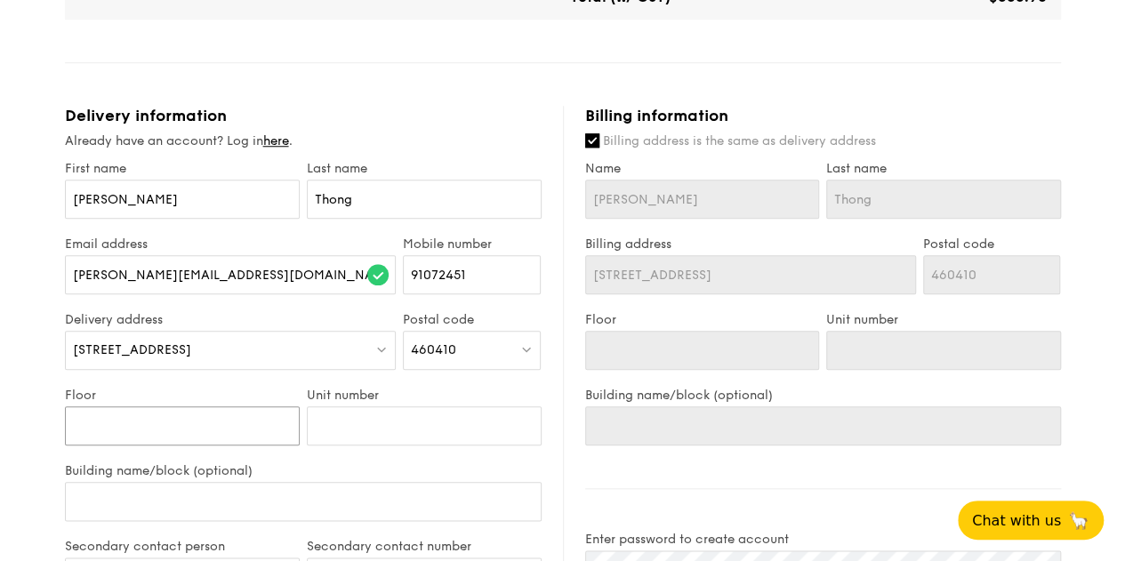
click at [176, 424] on input "Floor" at bounding box center [182, 425] width 235 height 39
type input "#"
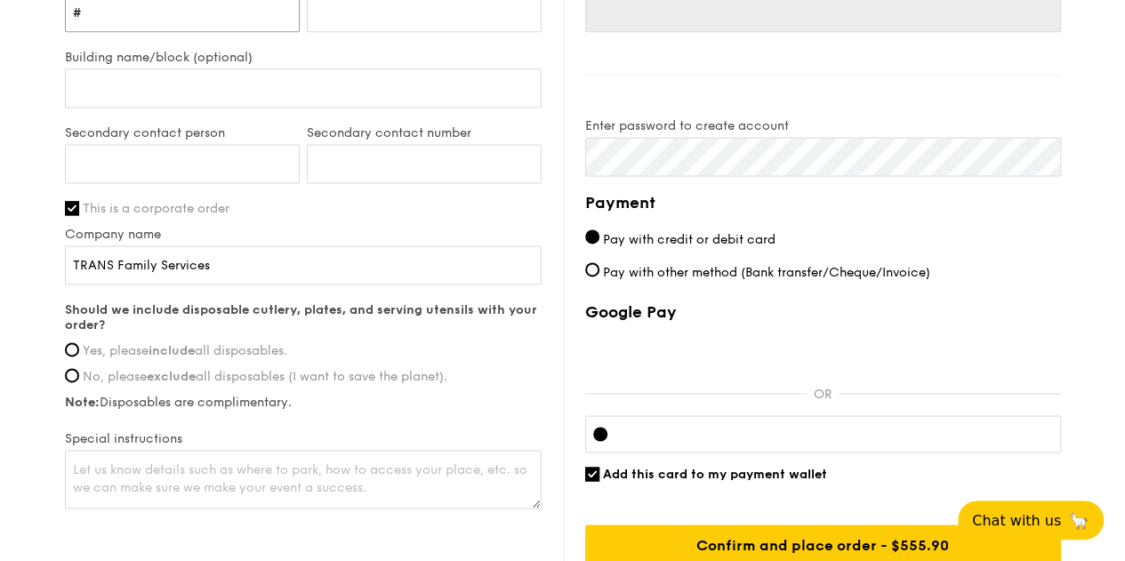
scroll to position [1159, 0]
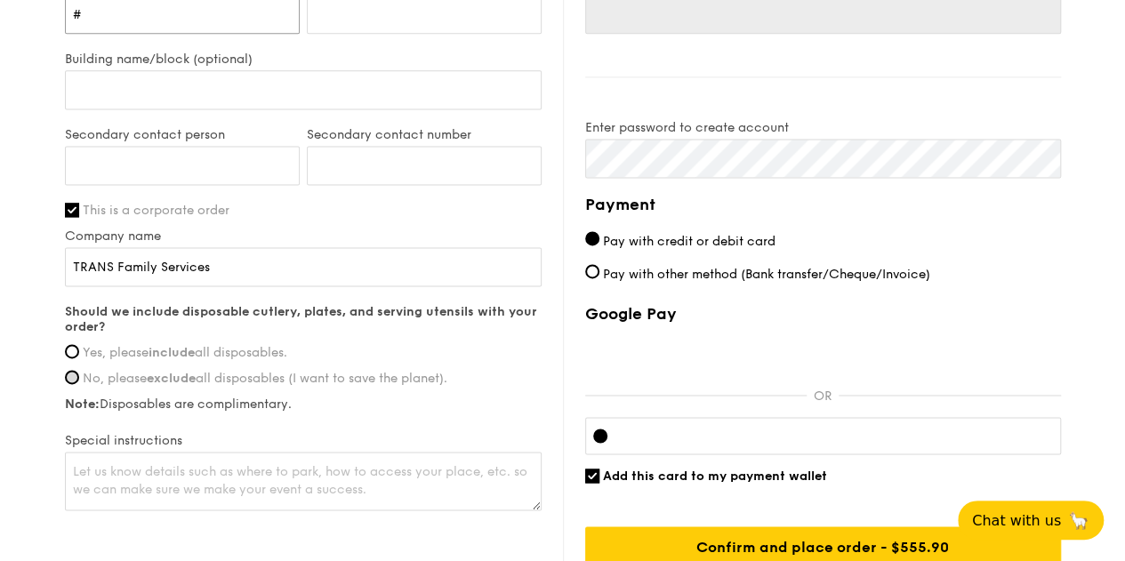
type input "#"
click at [71, 373] on input "No, please exclude all disposables (I want to save the planet)." at bounding box center [72, 377] width 14 height 14
radio input "true"
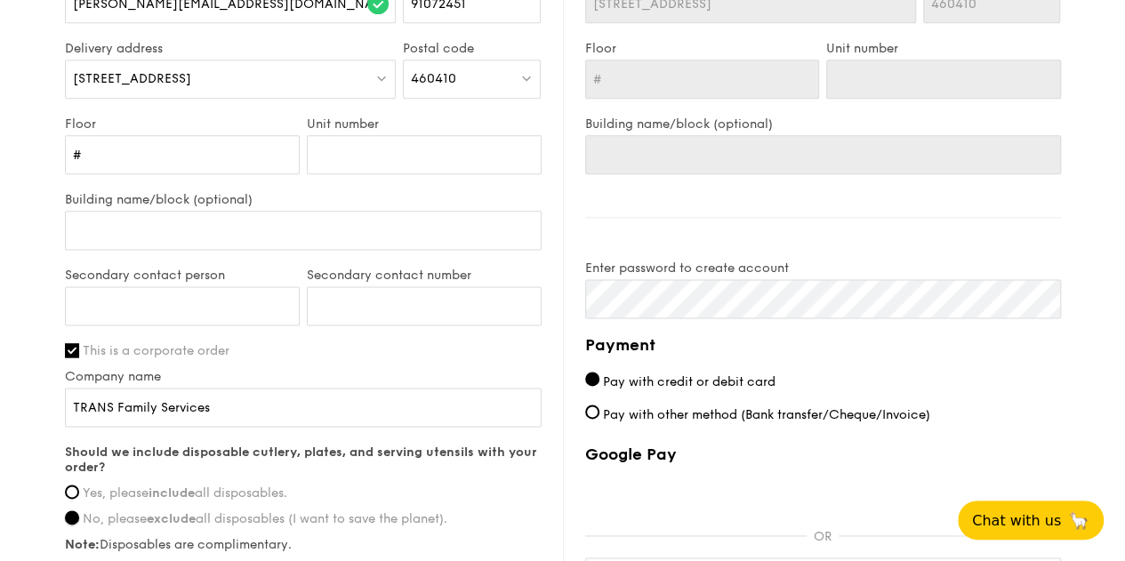
scroll to position [1027, 0]
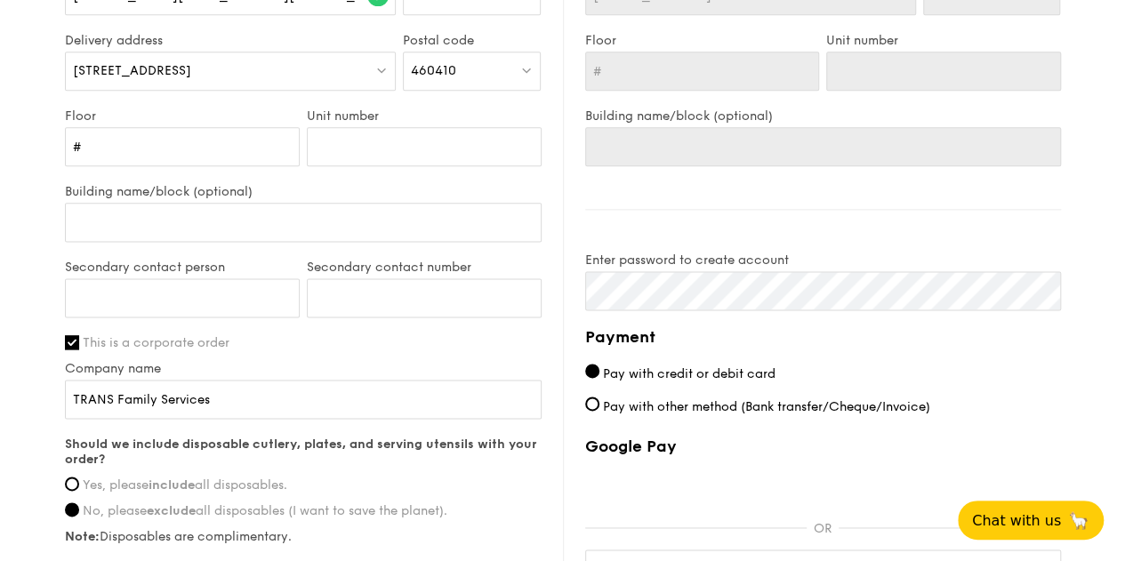
click at [598, 399] on label "Pay with other method (Bank transfer/Cheque/Invoice)" at bounding box center [823, 406] width 476 height 19
click at [598, 399] on input "Pay with other method (Bank transfer/Cheque/Invoice)" at bounding box center [592, 404] width 14 height 14
radio input "true"
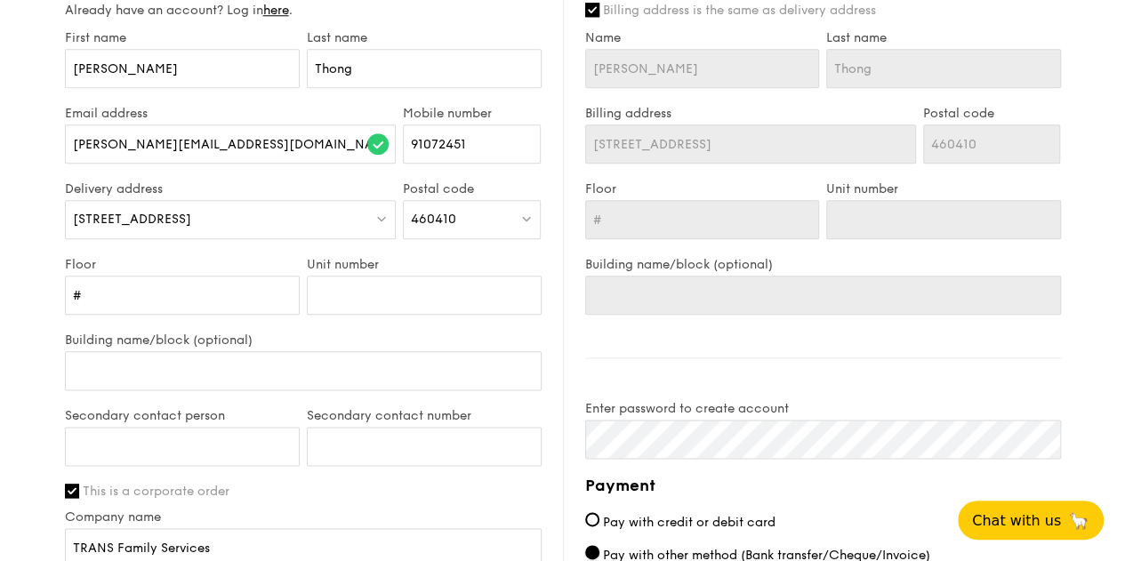
scroll to position [884, 0]
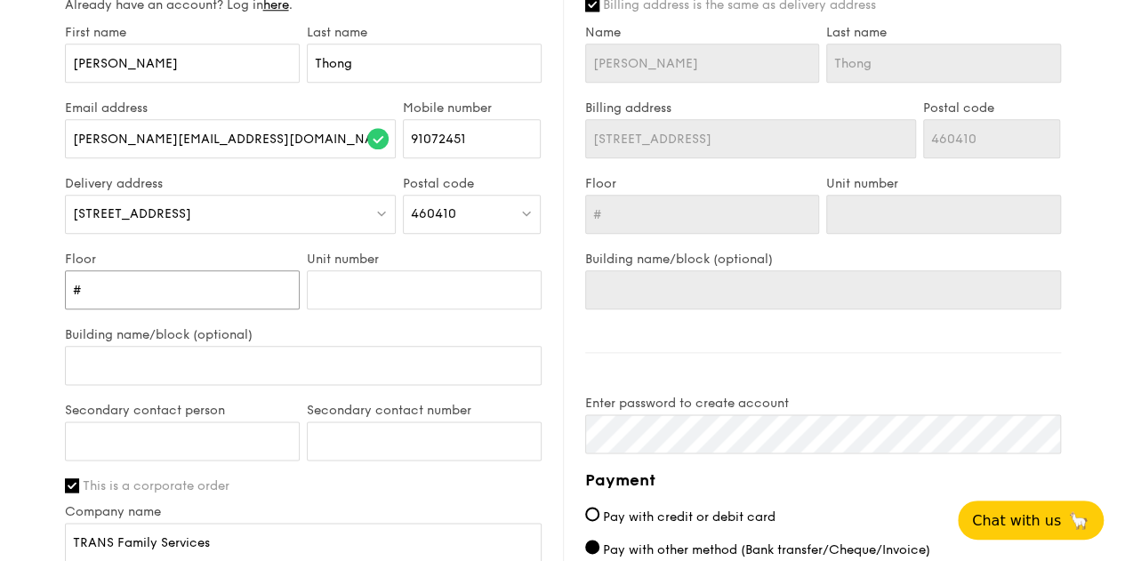
click at [185, 292] on input "#" at bounding box center [182, 289] width 235 height 39
type input "#0"
type input "#01"
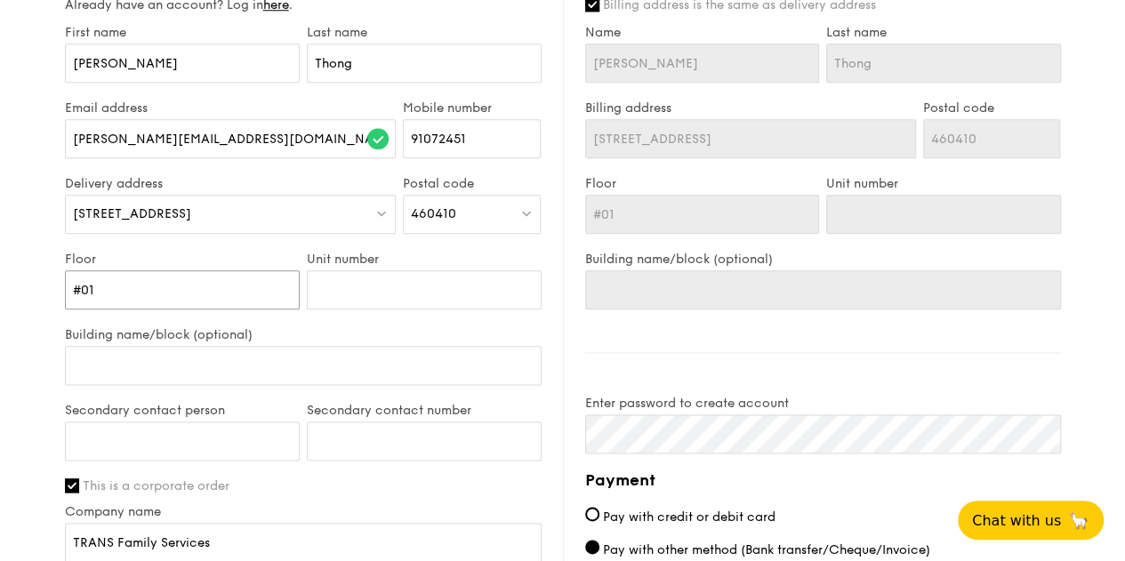
type input "#01"
click at [386, 285] on input "Unit number" at bounding box center [424, 289] width 235 height 39
click at [142, 435] on input "Secondary contact person" at bounding box center [182, 440] width 235 height 39
click at [348, 296] on input "Unit number" at bounding box center [424, 289] width 235 height 39
type input "8"
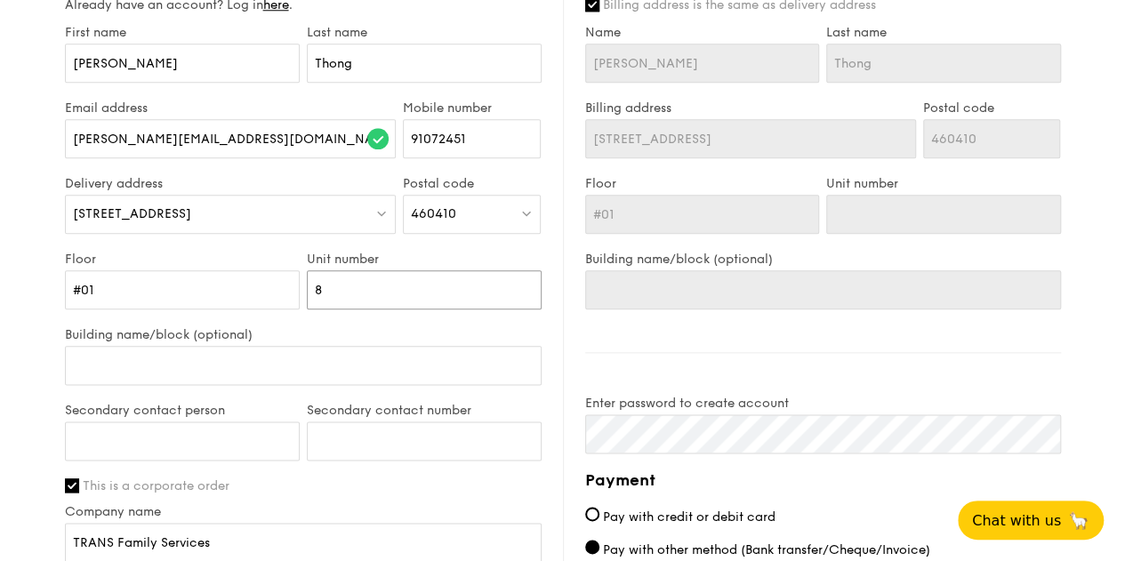
type input "8"
type input "84"
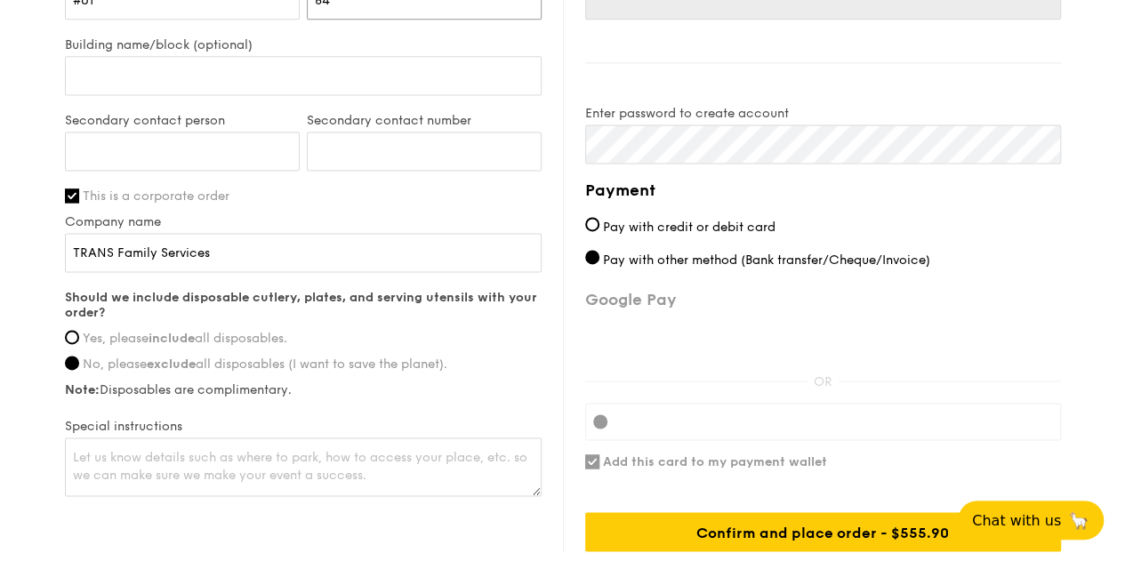
scroll to position [1169, 0]
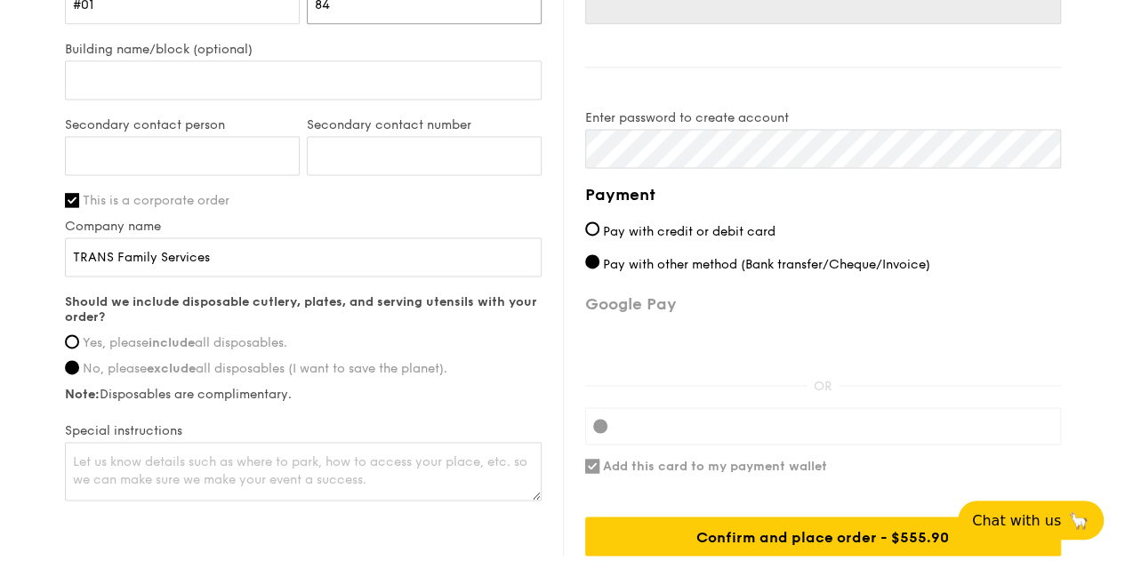
type input "84"
click at [172, 450] on textarea at bounding box center [303, 471] width 477 height 59
type textarea "Please call [PERSON_NAME] [PHONE_NUMBER] upon arrival when arriving"
click at [411, 387] on label "Note: Disposables are complimentary." at bounding box center [303, 394] width 477 height 15
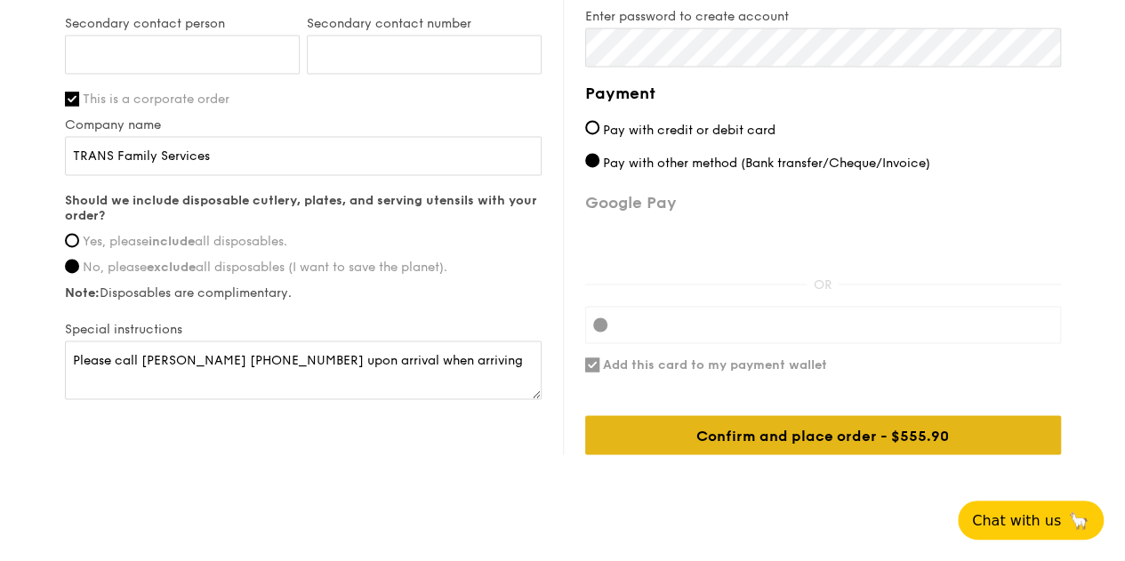
scroll to position [1266, 0]
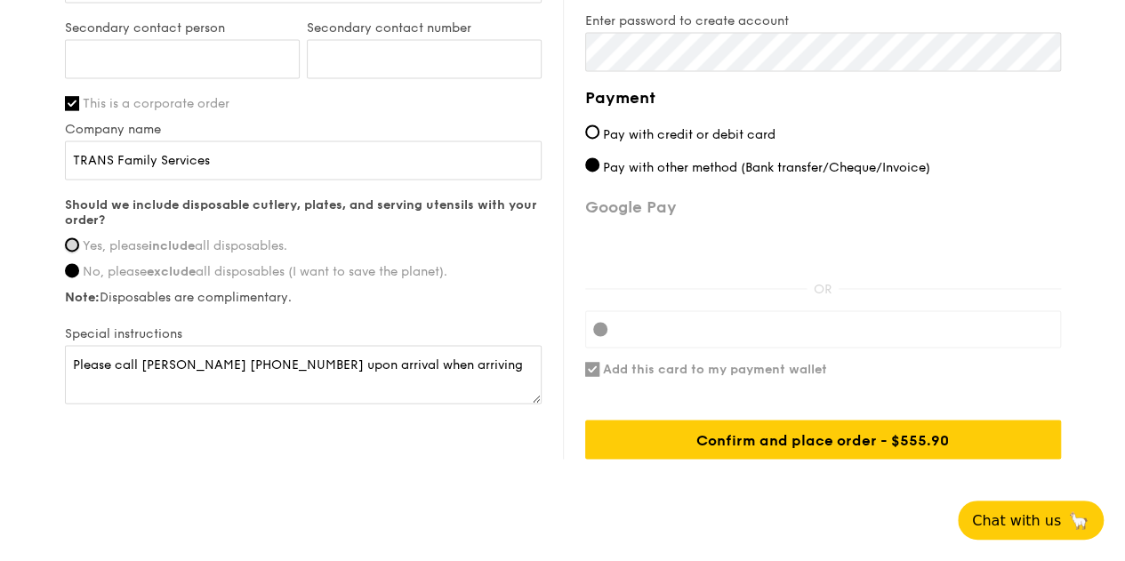
click at [69, 239] on input "Yes, please include all disposables." at bounding box center [72, 244] width 14 height 14
radio input "true"
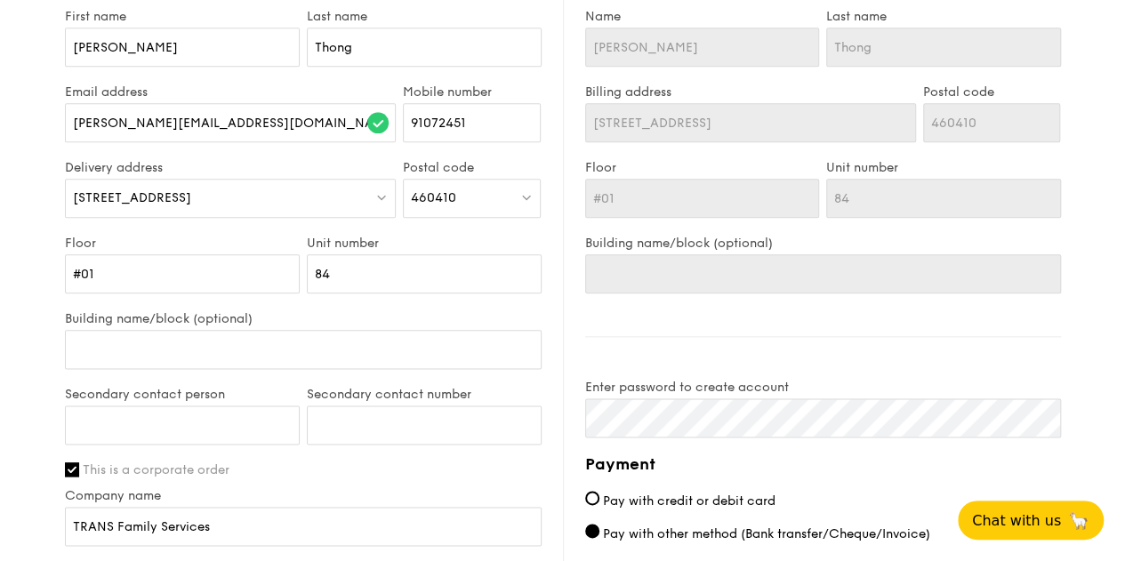
scroll to position [901, 0]
click at [209, 354] on input "Building name/block (optional)" at bounding box center [303, 347] width 477 height 39
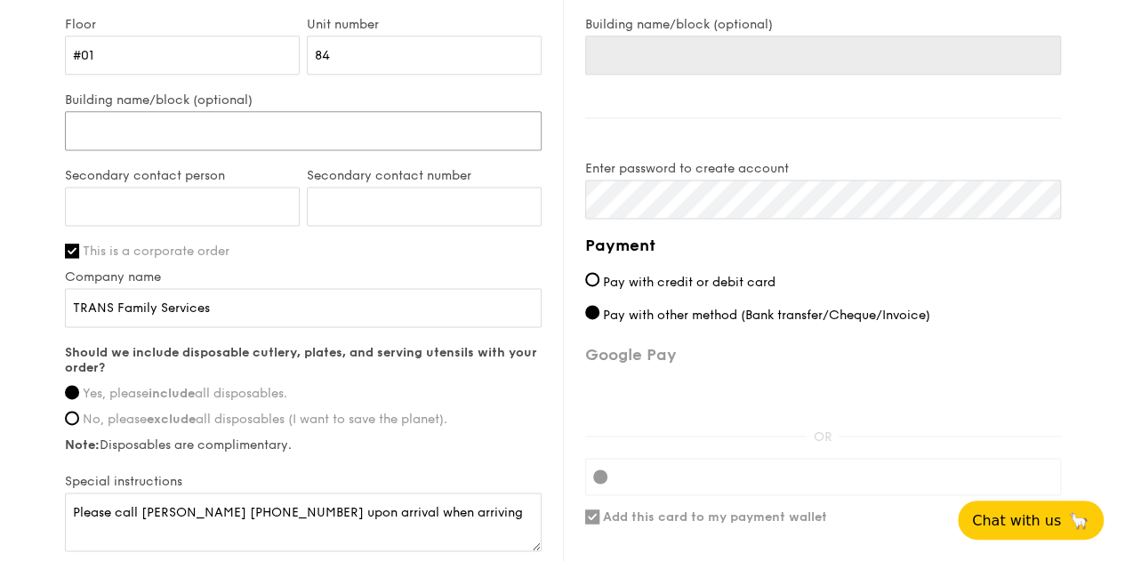
scroll to position [1149, 0]
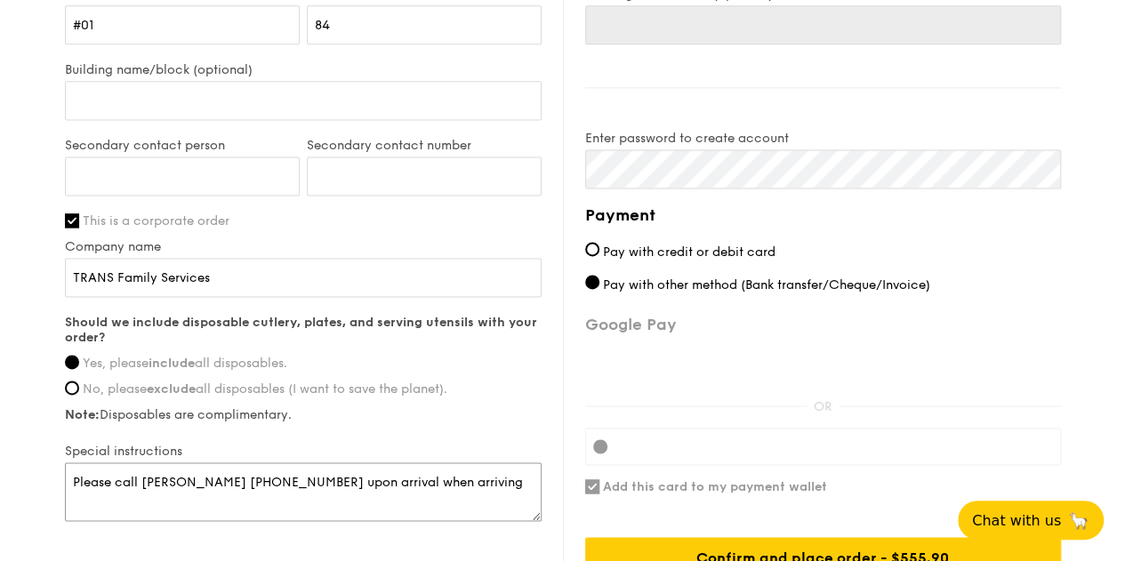
click at [72, 475] on textarea "Please call [PERSON_NAME] [PHONE_NUMBER] upon arrival when arriving" at bounding box center [303, 491] width 477 height 59
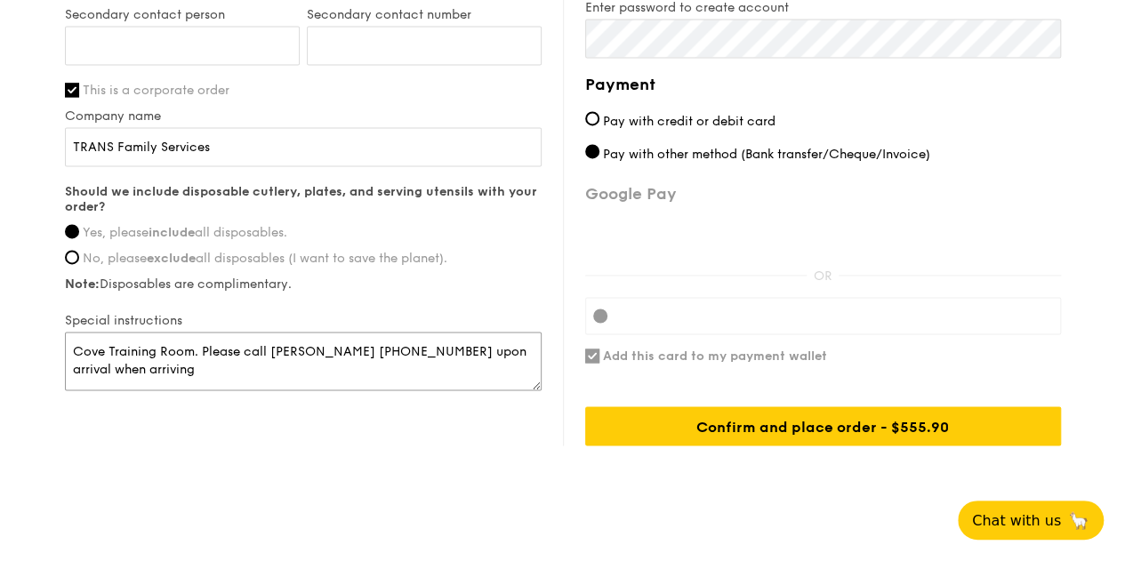
scroll to position [1282, 0]
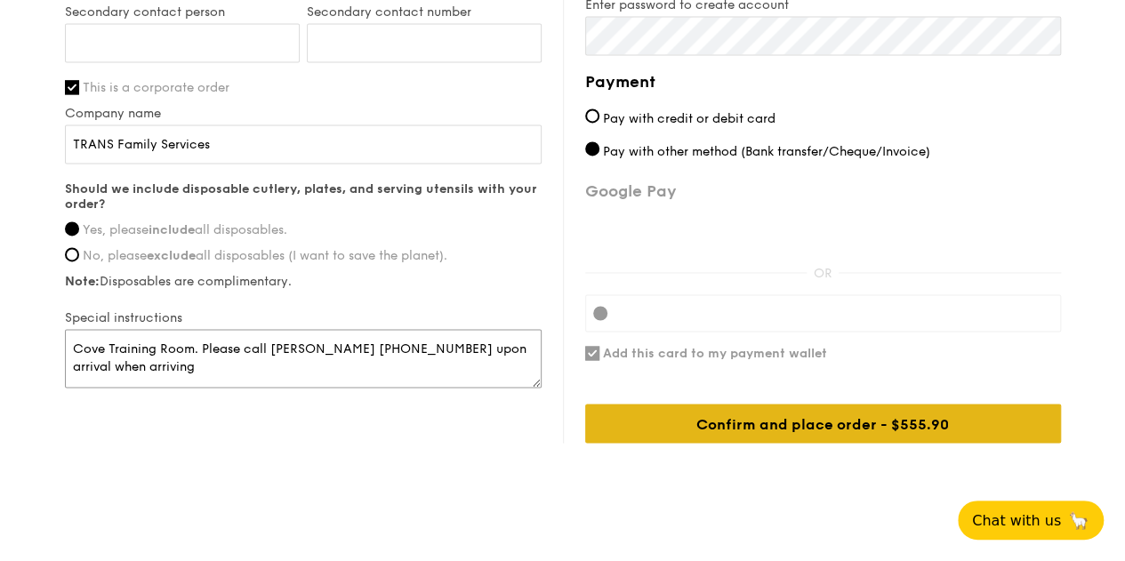
type textarea "Cove Training Room. Please call [PERSON_NAME] [PHONE_NUMBER] upon arrival when …"
click at [785, 408] on div "Confirm and place order - $555.90" at bounding box center [823, 423] width 476 height 39
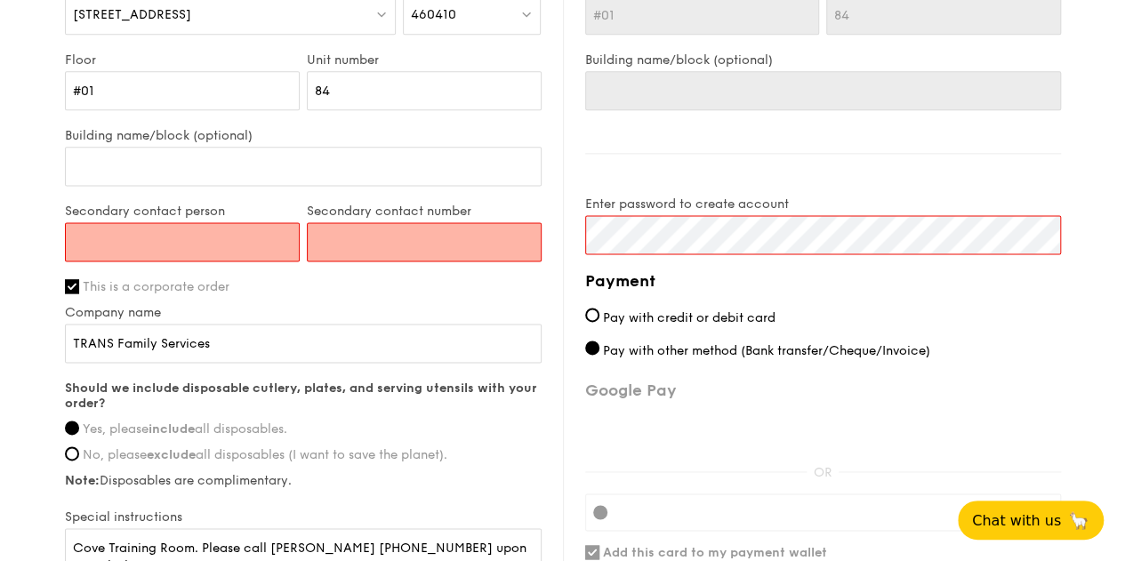
scroll to position [1086, 0]
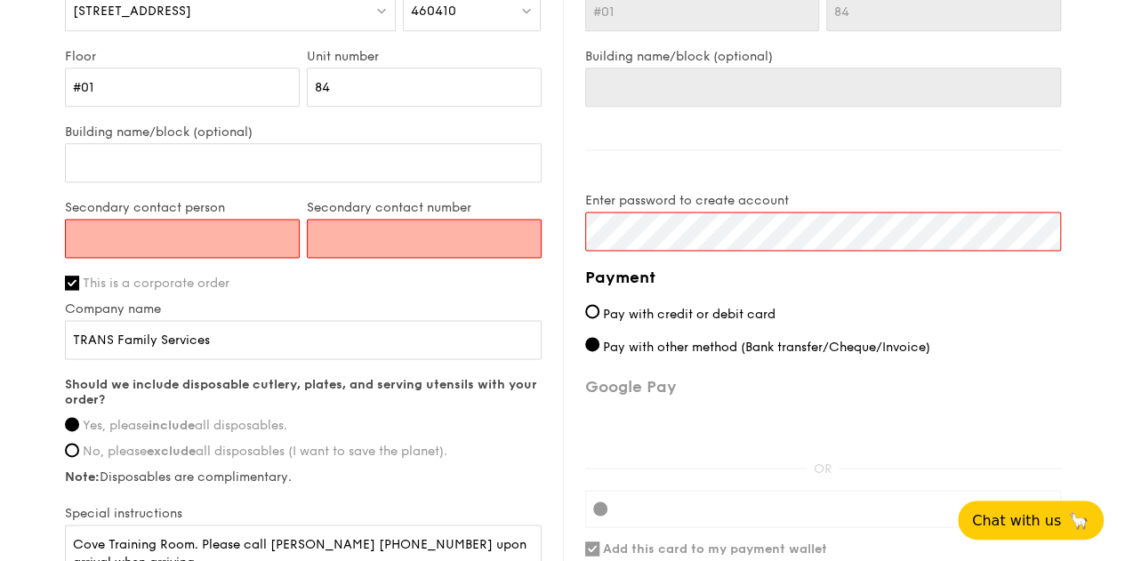
click at [192, 232] on input "Secondary contact person" at bounding box center [182, 238] width 235 height 39
click at [144, 239] on input "Secondary contact person" at bounding box center [182, 238] width 235 height 39
click at [133, 232] on input "Secondary contact person" at bounding box center [182, 238] width 235 height 39
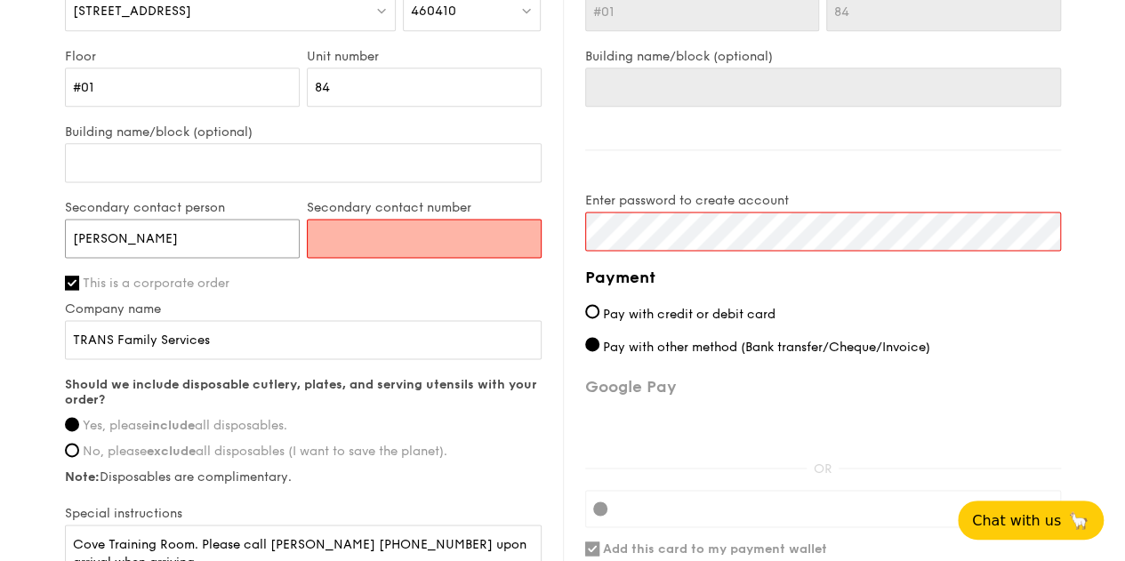
type input "[PERSON_NAME]"
click at [383, 232] on input "Secondary contact number" at bounding box center [424, 238] width 235 height 39
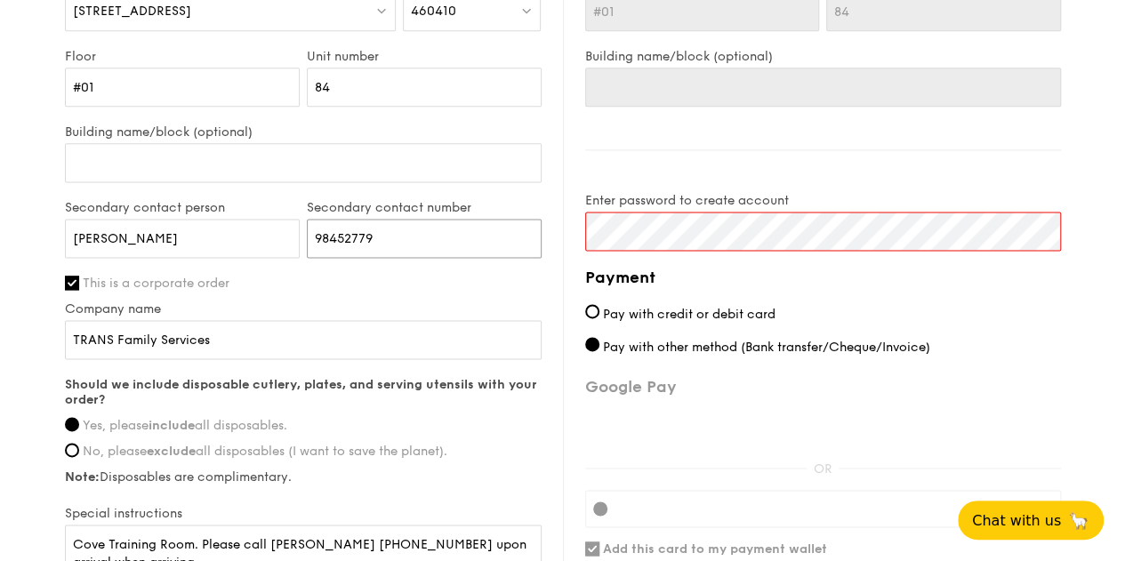
type input "98452779"
click at [397, 307] on label "Company name" at bounding box center [303, 308] width 477 height 15
click at [397, 320] on input "TRANS Family Services" at bounding box center [303, 339] width 477 height 39
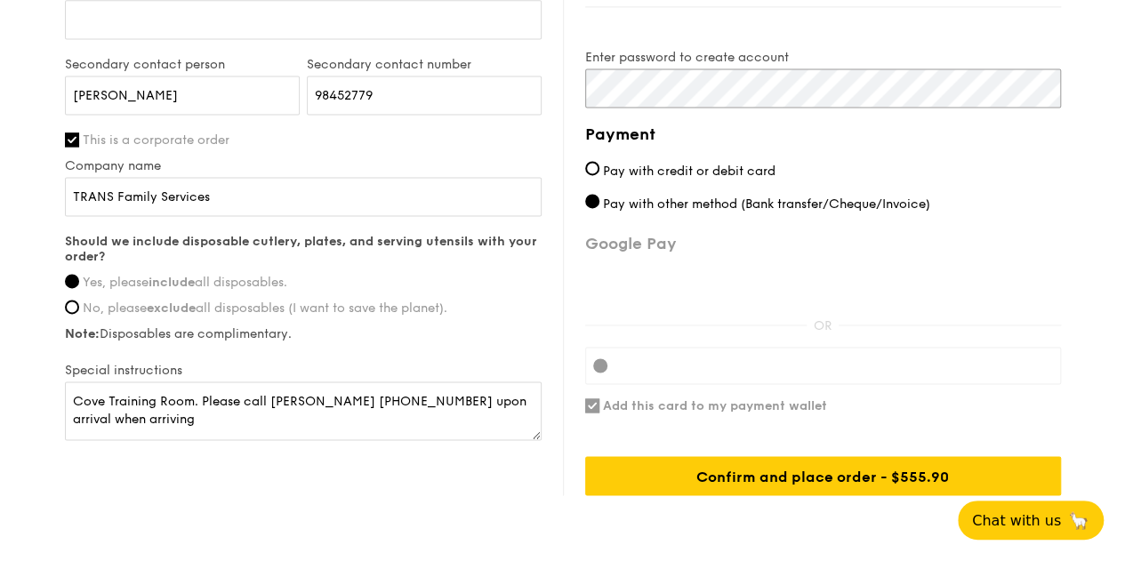
scroll to position [1231, 0]
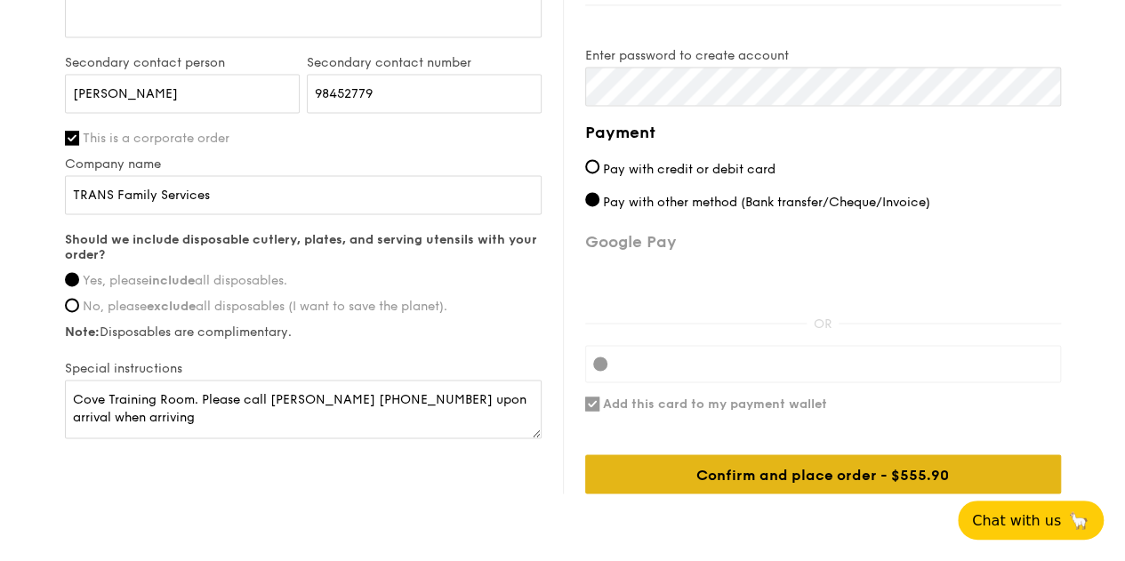
click at [811, 469] on div "Confirm and place order - $555.90" at bounding box center [823, 473] width 476 height 39
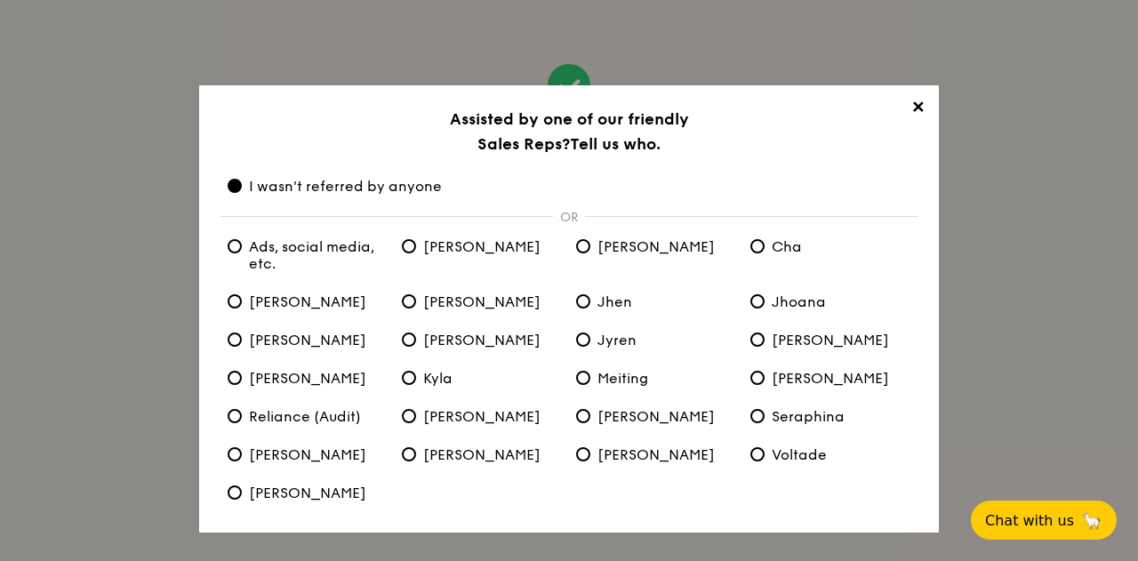
click at [921, 102] on span "✕" at bounding box center [917, 110] width 25 height 25
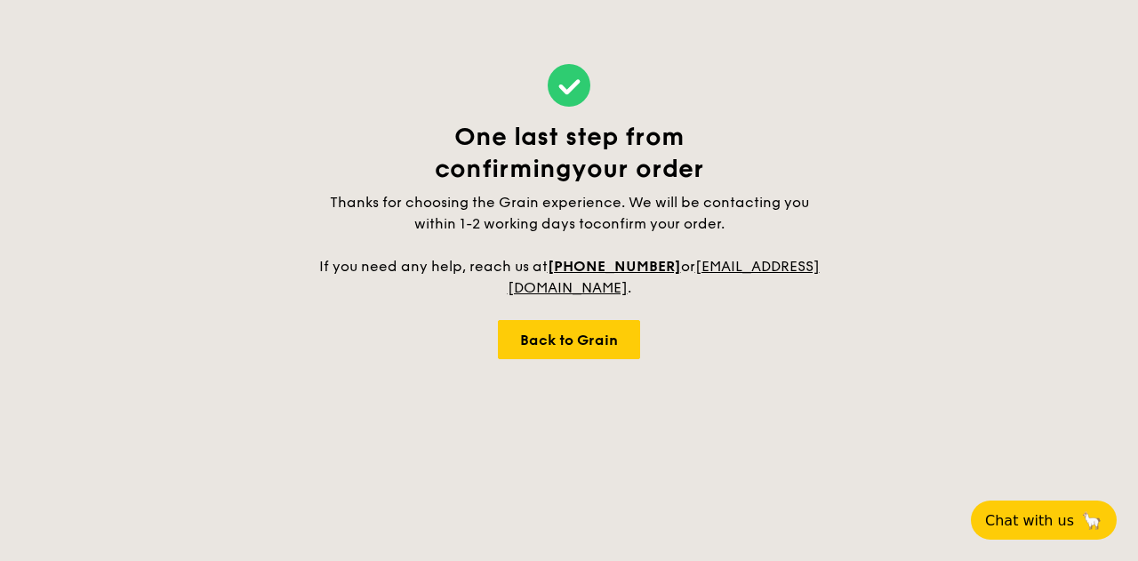
click at [864, 141] on div "One last step from confirming your order Thanks for choosing the Grain experien…" at bounding box center [569, 211] width 1138 height 423
click at [562, 345] on div "Back to Grain" at bounding box center [569, 339] width 142 height 39
select select
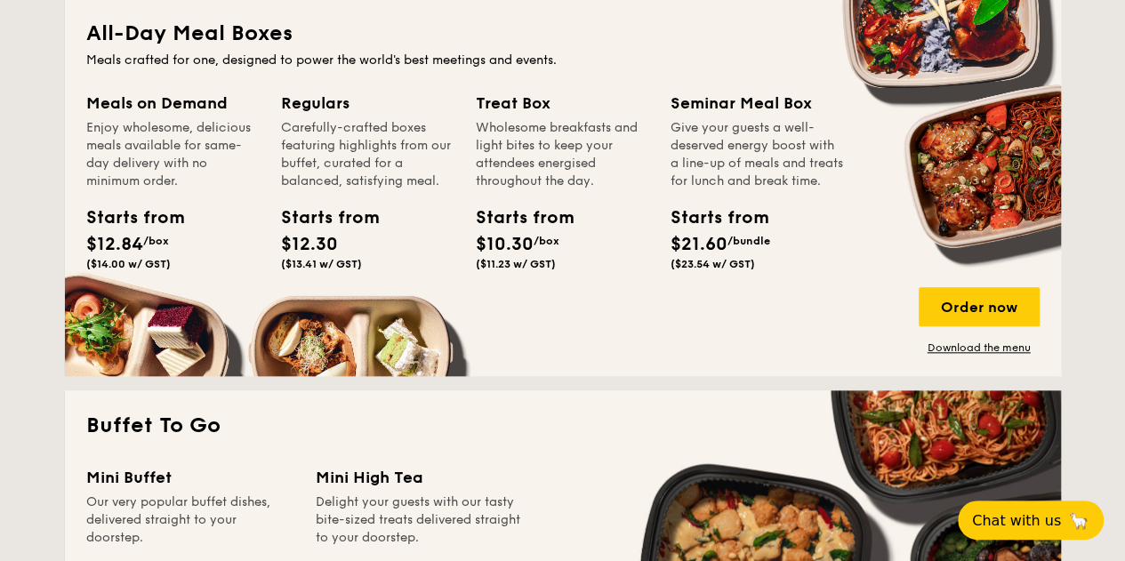
scroll to position [798, 0]
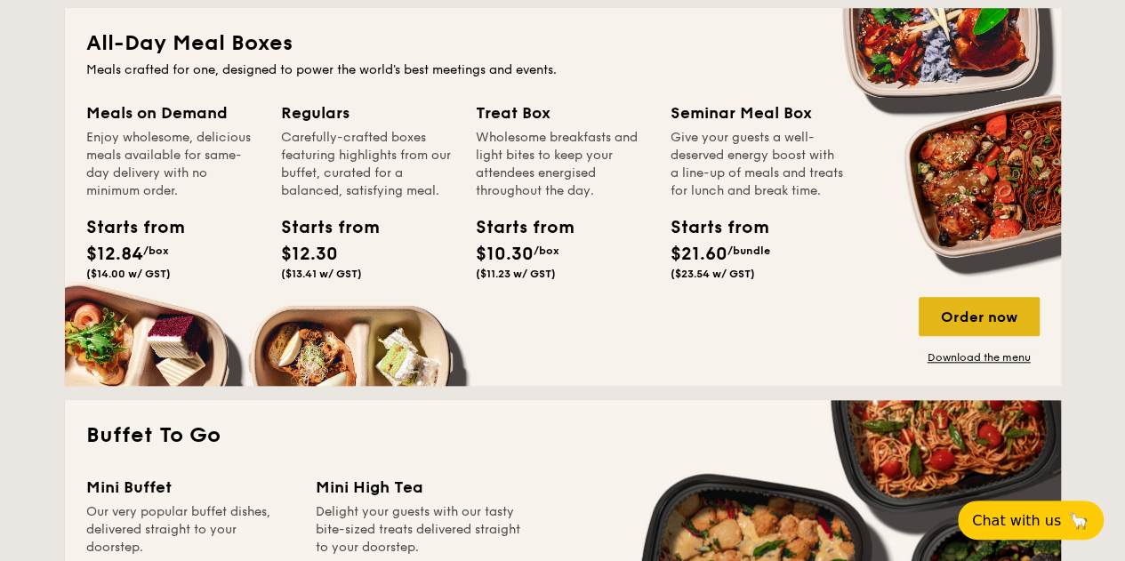
click at [965, 321] on div "Order now" at bounding box center [978, 316] width 121 height 39
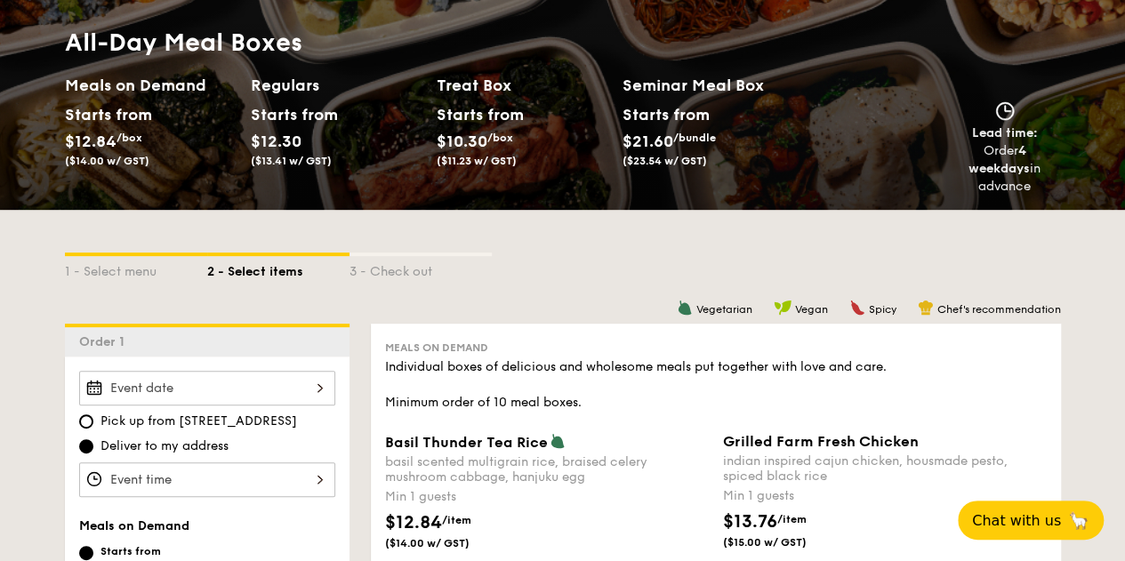
scroll to position [213, 0]
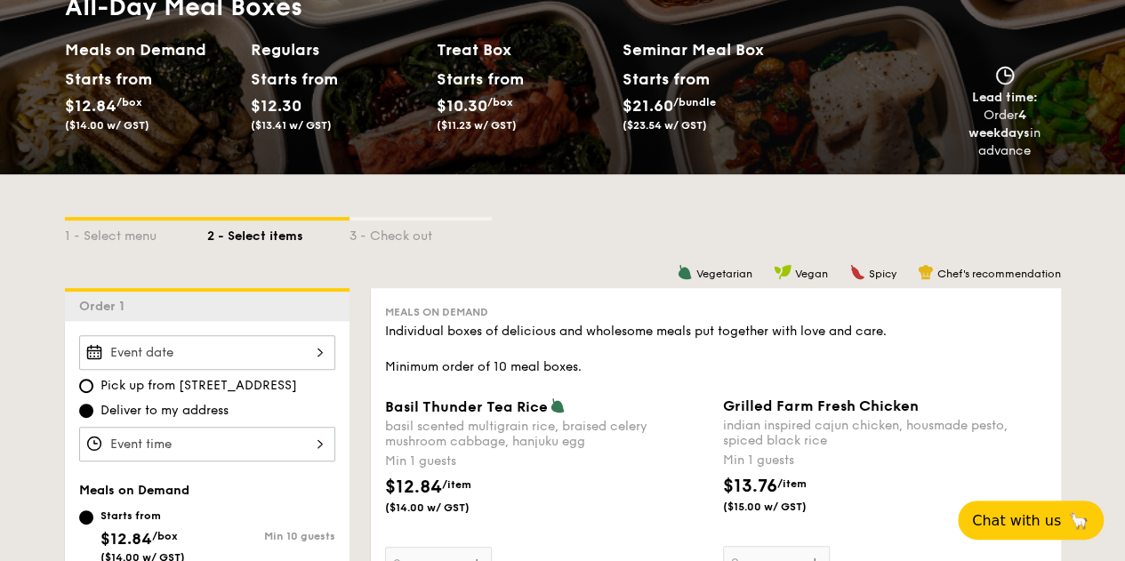
click at [129, 59] on h2 "Meals on Demand" at bounding box center [151, 49] width 172 height 25
select select
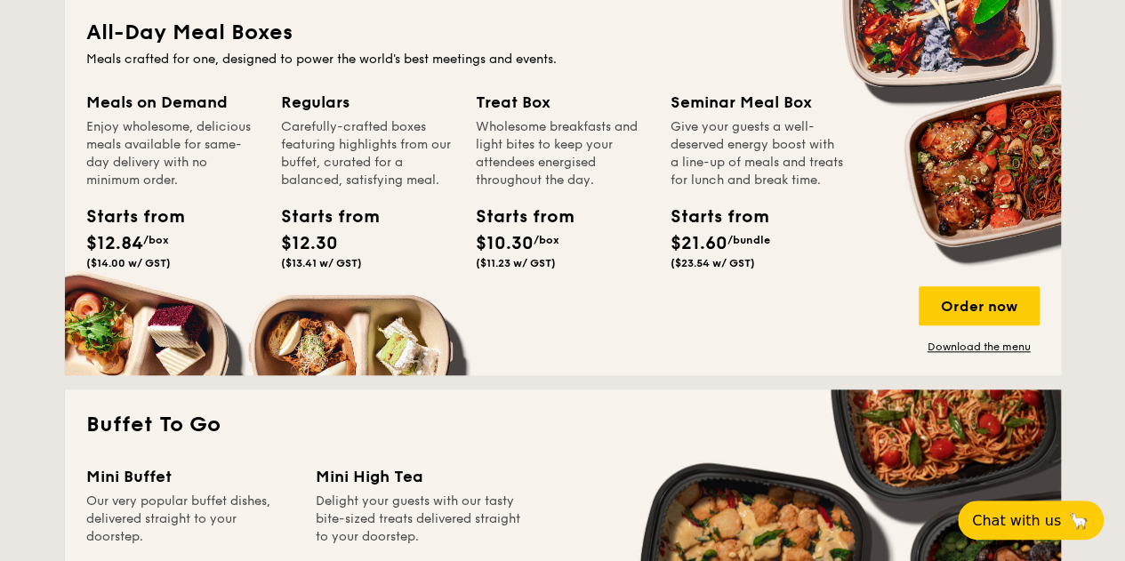
scroll to position [814, 0]
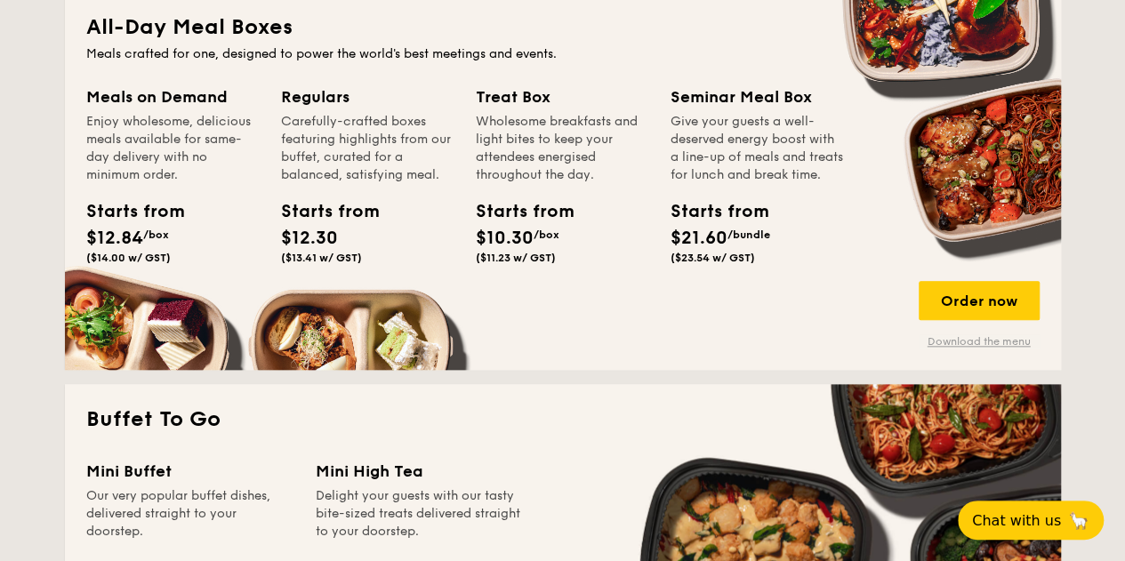
click at [971, 344] on link "Download the menu" at bounding box center [978, 341] width 121 height 14
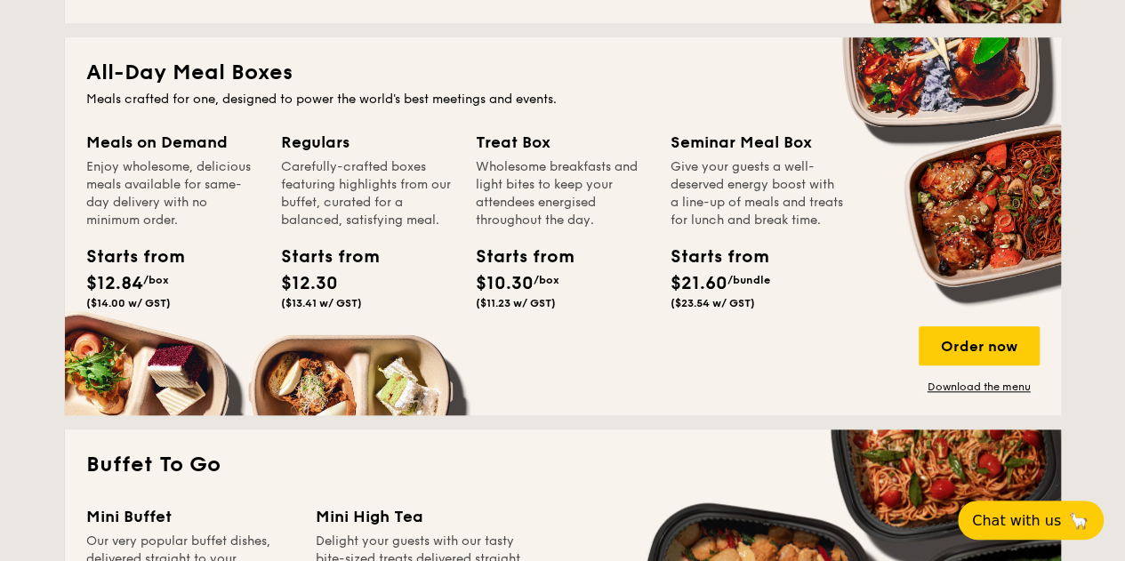
scroll to position [774, 0]
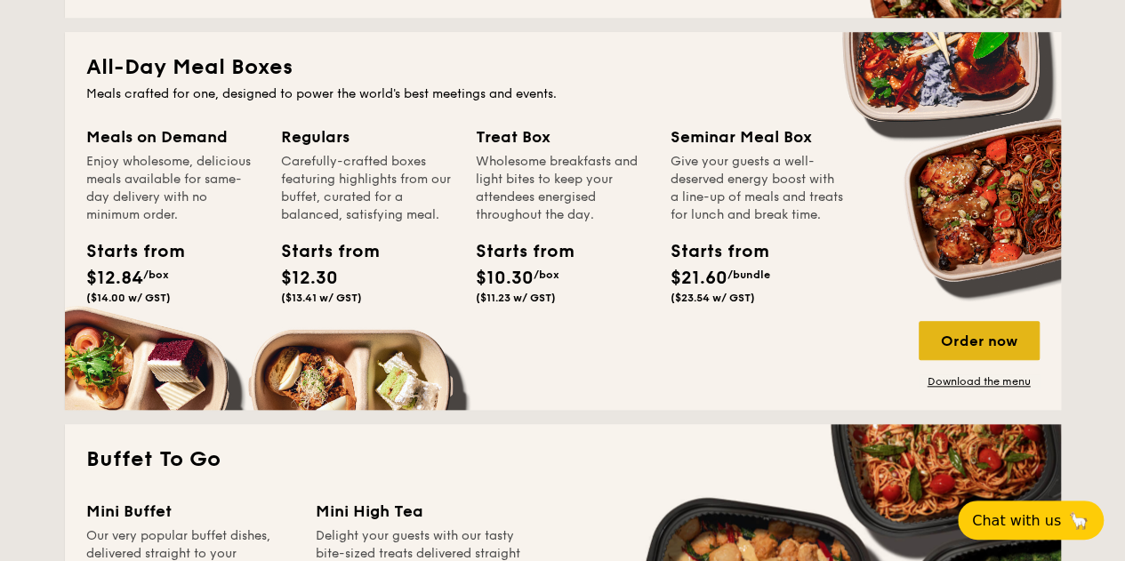
click at [973, 348] on div "Order now" at bounding box center [978, 340] width 121 height 39
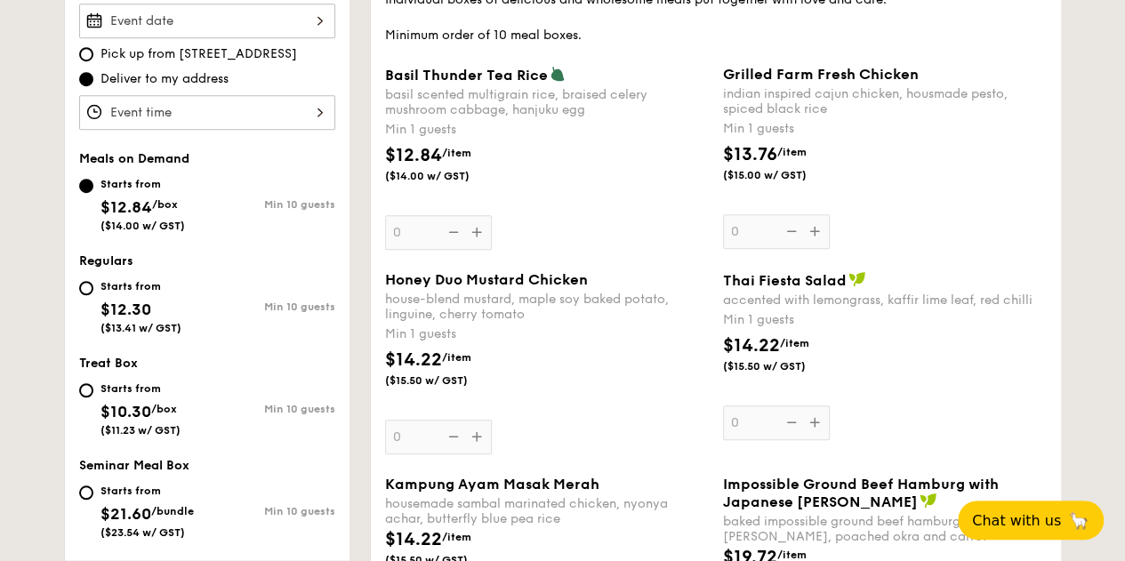
scroll to position [555, 0]
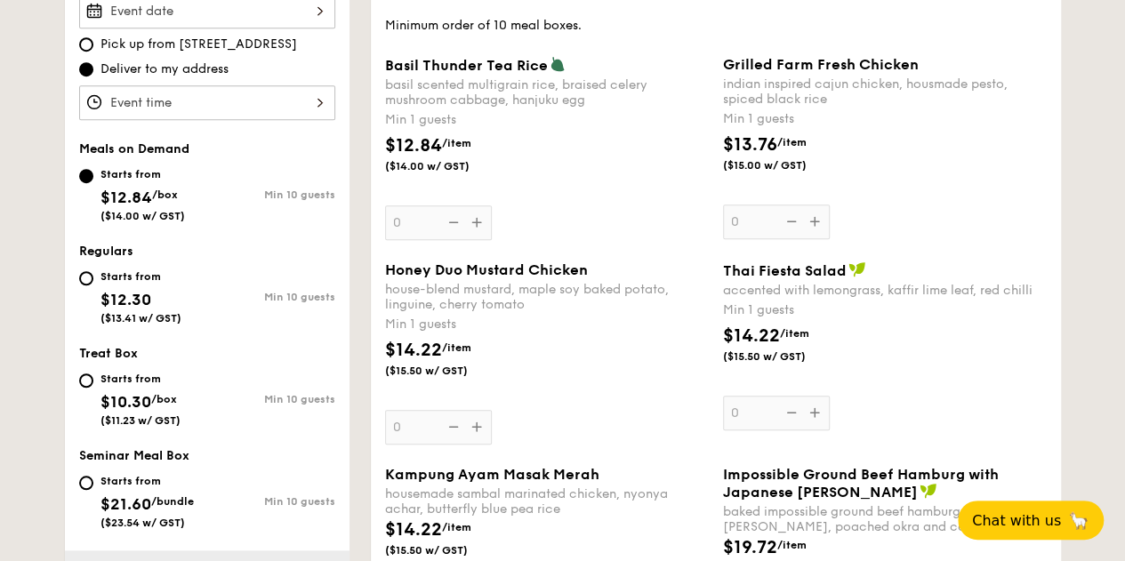
click at [116, 271] on div "Starts from" at bounding box center [140, 276] width 81 height 14
click at [93, 271] on input "Starts from $12.30 ($13.41 w/ GST) Min 10 guests" at bounding box center [86, 278] width 14 height 14
radio input "true"
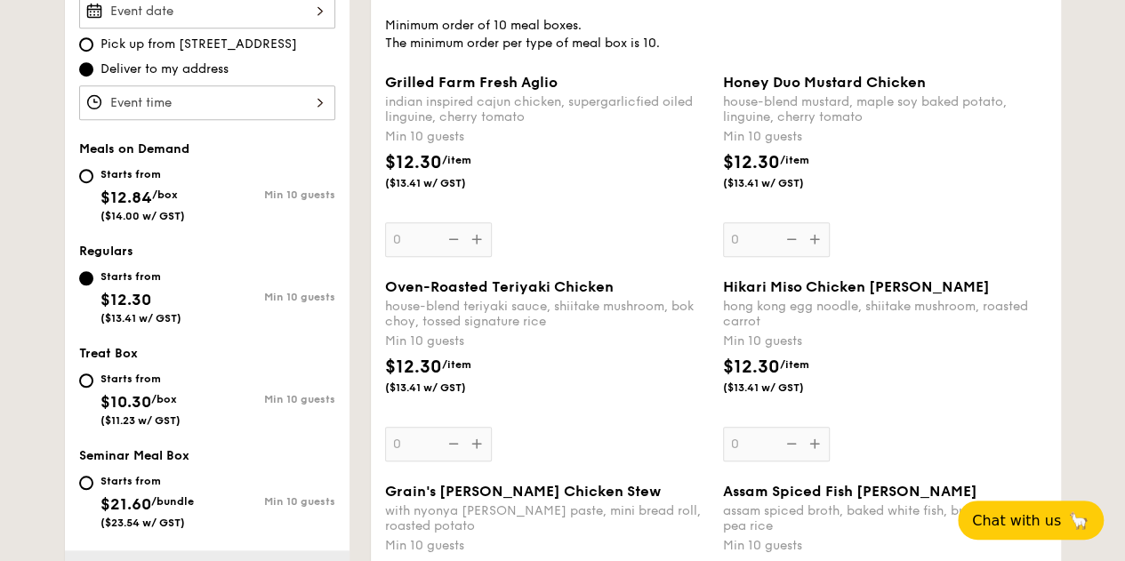
click at [469, 243] on div "Grilled Farm Fresh Aglio indian inspired cajun chicken, supergarlicfied oiled l…" at bounding box center [547, 165] width 324 height 183
click at [469, 243] on input "0" at bounding box center [438, 239] width 107 height 35
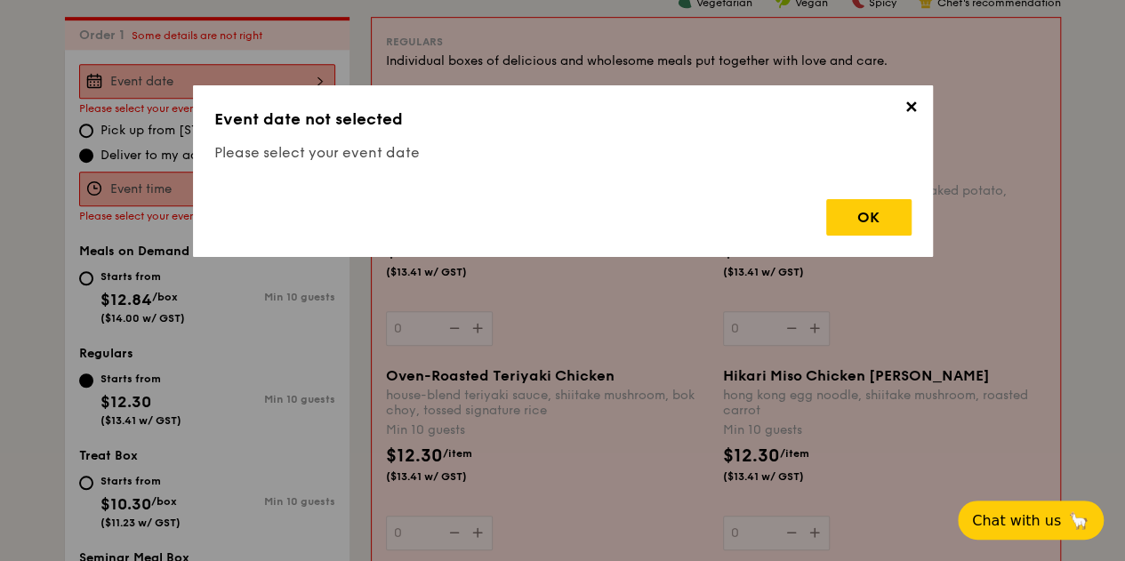
scroll to position [475, 0]
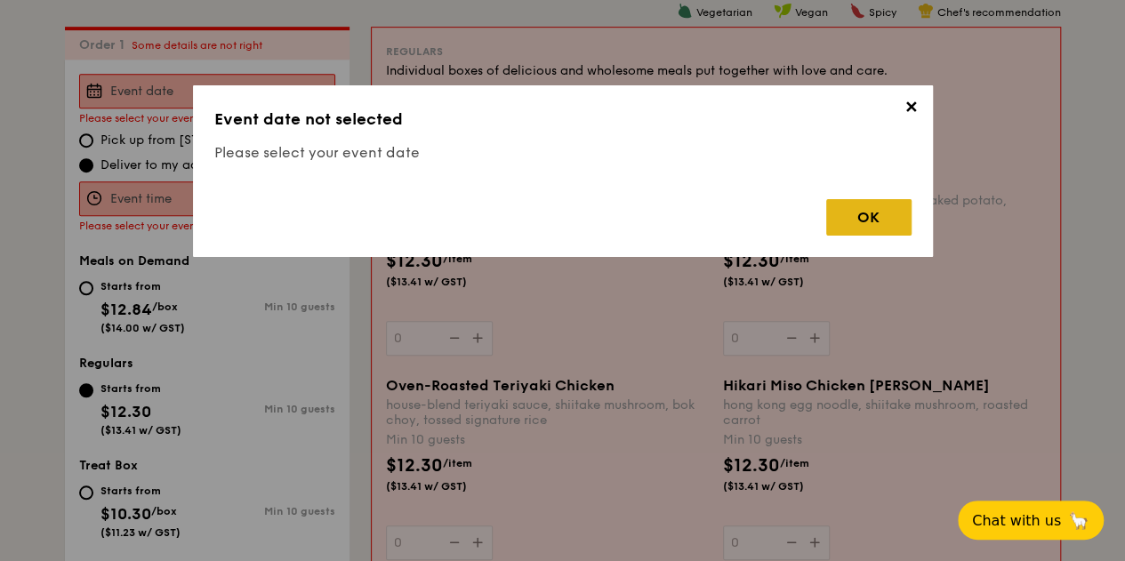
click at [865, 234] on div "OK" at bounding box center [868, 217] width 85 height 36
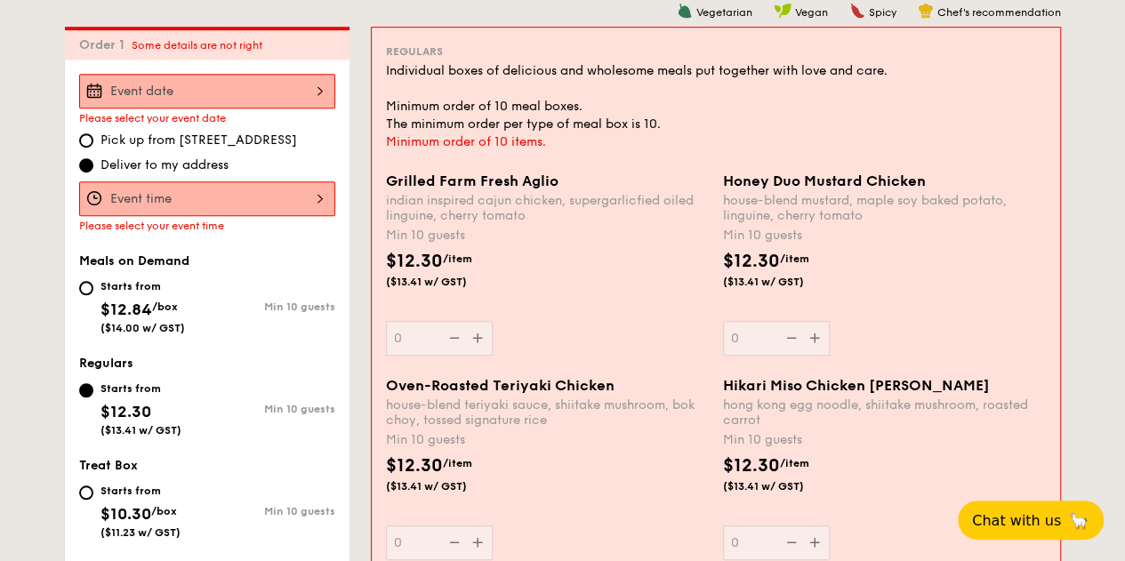
click at [238, 90] on div at bounding box center [207, 91] width 256 height 35
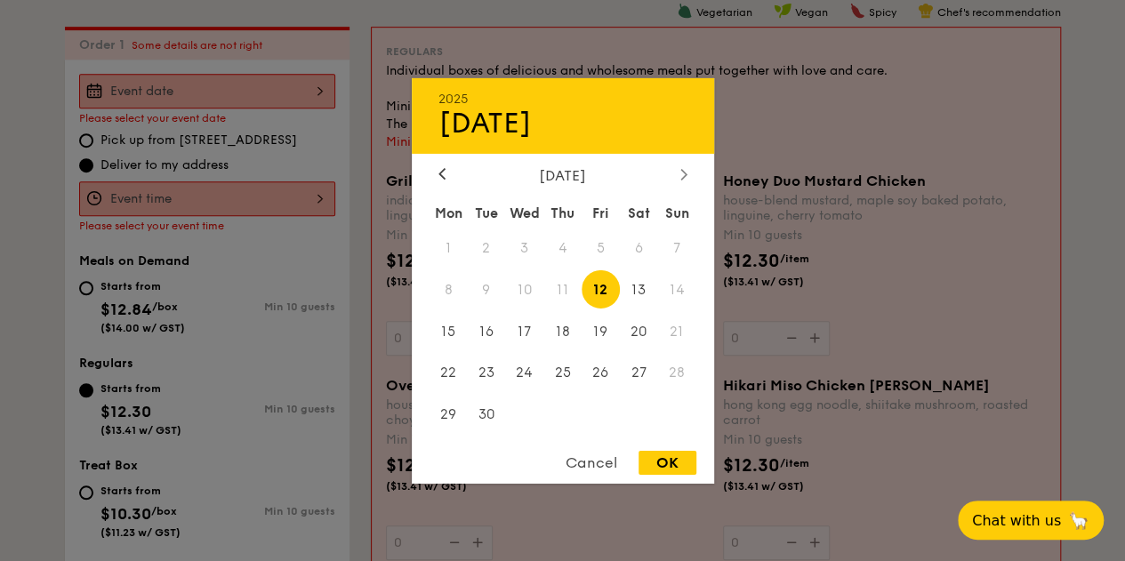
click at [683, 169] on icon at bounding box center [682, 174] width 5 height 11
click at [635, 246] on span "4" at bounding box center [639, 247] width 38 height 38
click at [661, 460] on div "OK" at bounding box center [667, 463] width 58 height 24
type input "[DATE]"
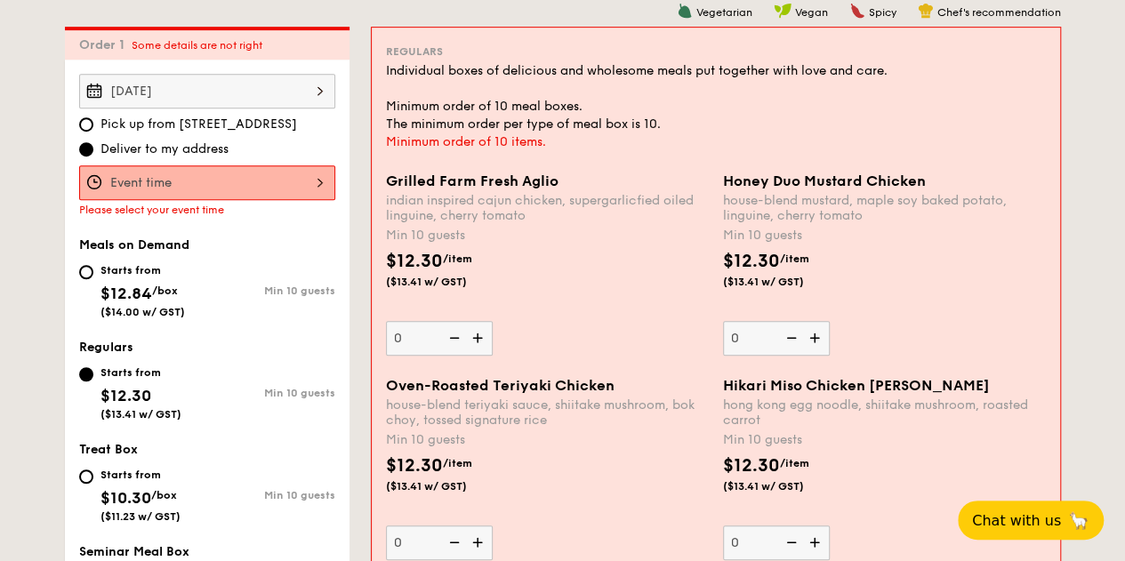
click at [272, 179] on div at bounding box center [207, 182] width 256 height 35
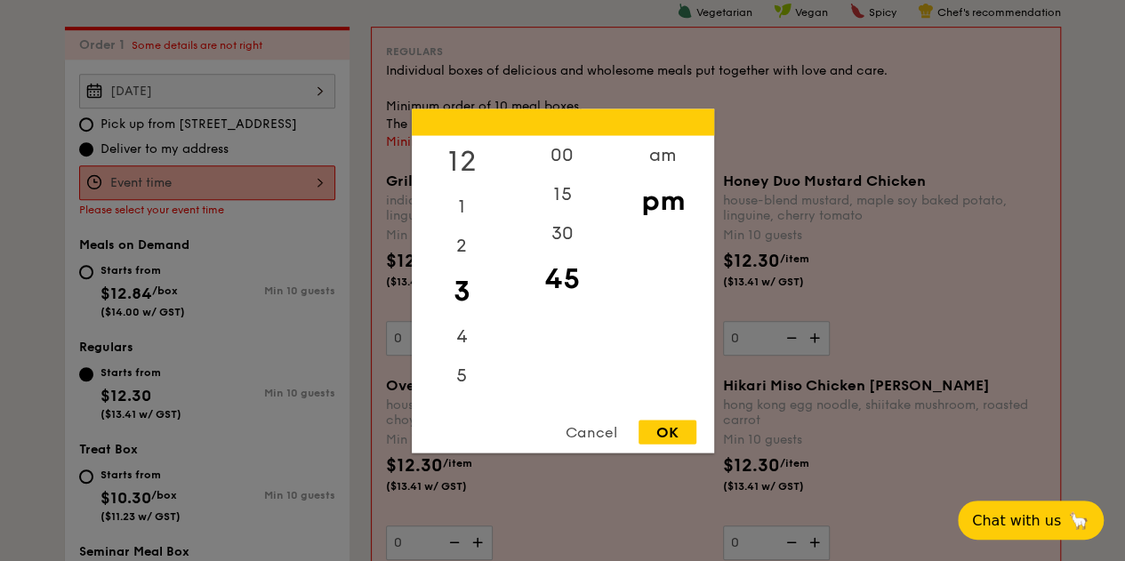
click at [460, 160] on div "12" at bounding box center [462, 161] width 100 height 52
click at [653, 437] on div "OK" at bounding box center [667, 432] width 58 height 24
type input "12:45PM"
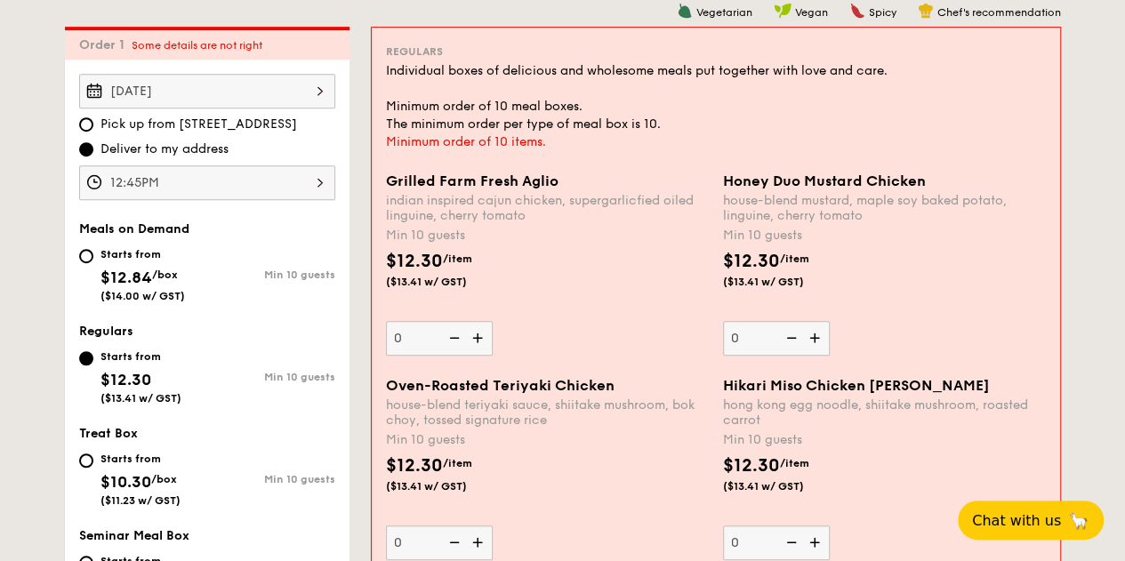
click at [477, 340] on img at bounding box center [479, 338] width 27 height 34
click at [477, 340] on input "0" at bounding box center [439, 338] width 107 height 35
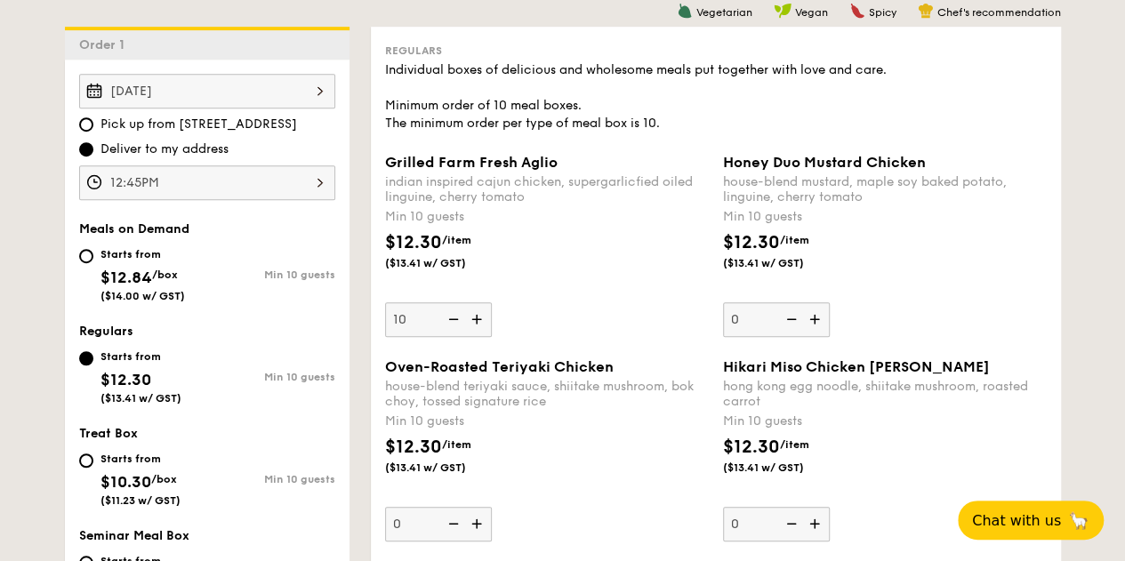
click at [448, 316] on img at bounding box center [451, 319] width 27 height 34
click at [448, 316] on input "10" at bounding box center [438, 319] width 107 height 35
type input "0"
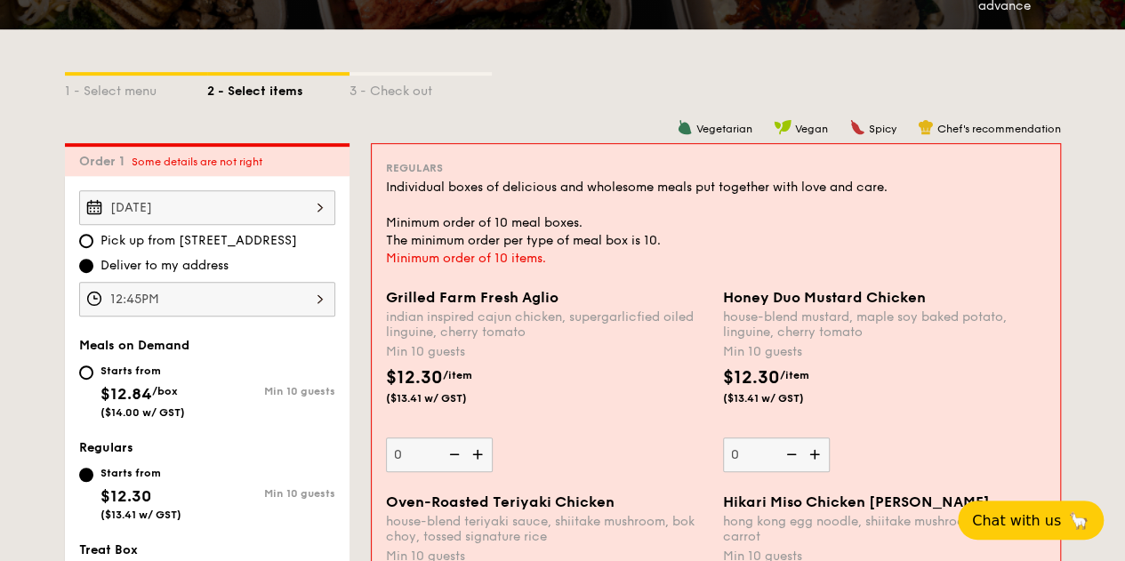
scroll to position [332, 0]
